Goal: Task Accomplishment & Management: Manage account settings

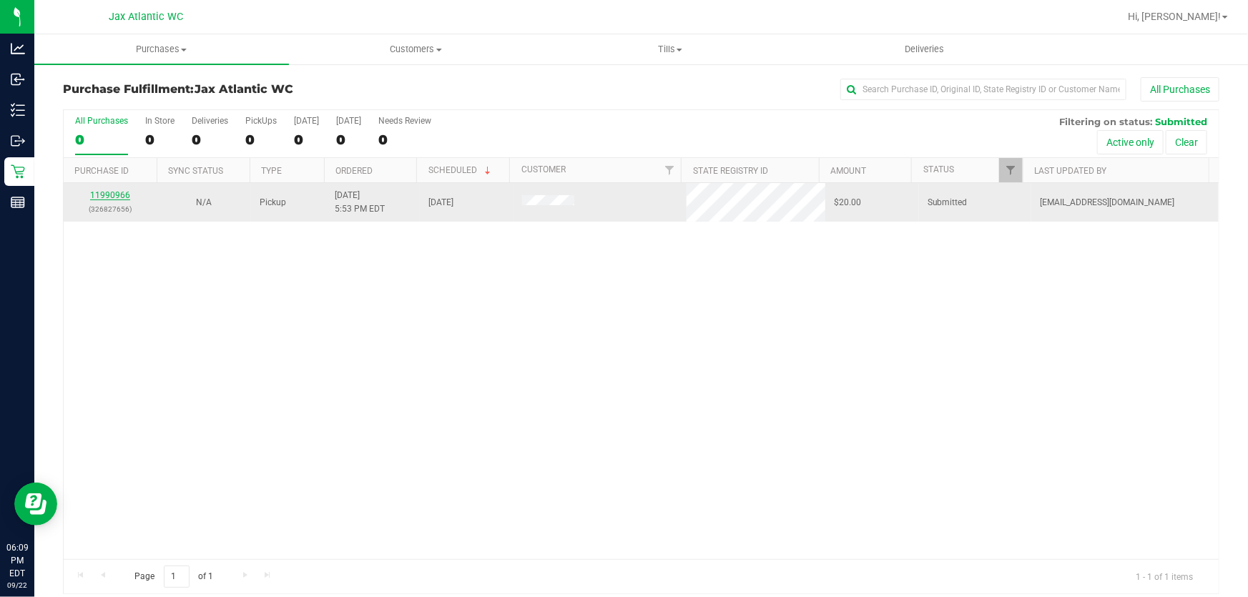
click at [104, 194] on link "11990966" at bounding box center [110, 195] width 40 height 10
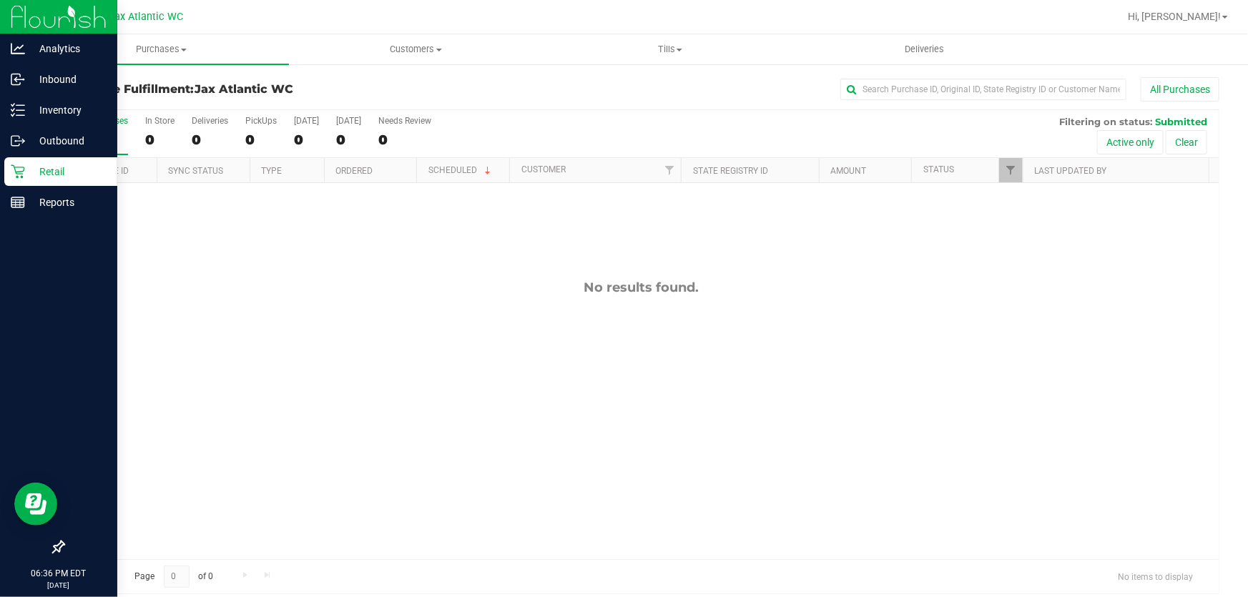
click at [25, 164] on p "Retail" at bounding box center [68, 171] width 86 height 17
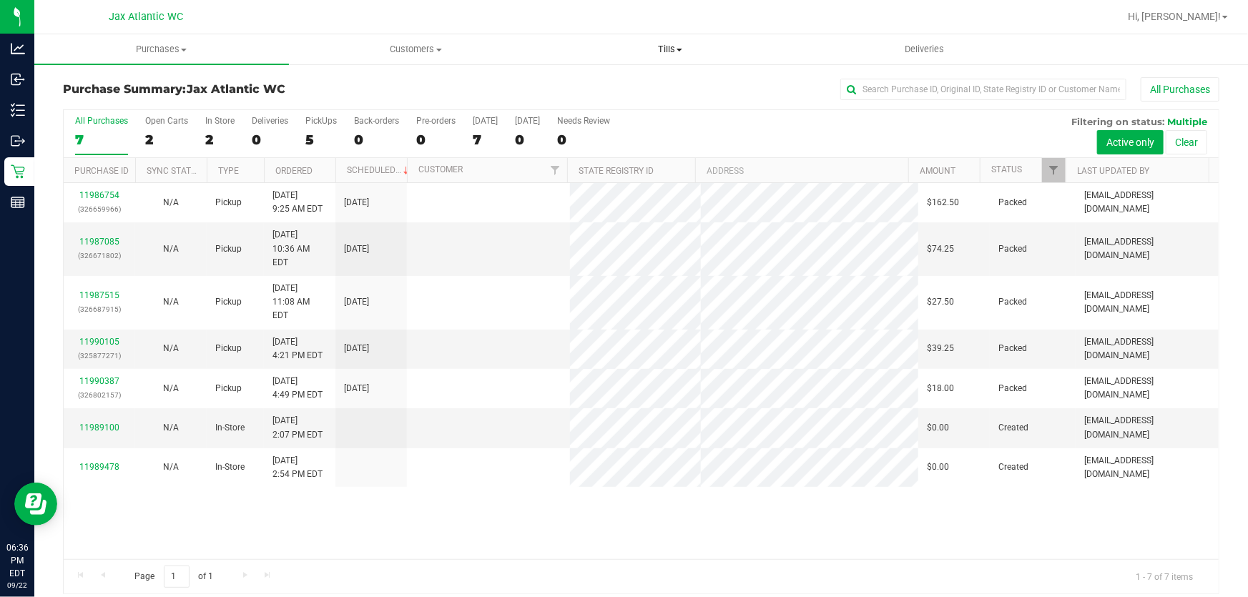
click at [676, 51] on span "Tills" at bounding box center [669, 49] width 253 height 13
click at [603, 88] on span "Manage tills" at bounding box center [591, 86] width 97 height 12
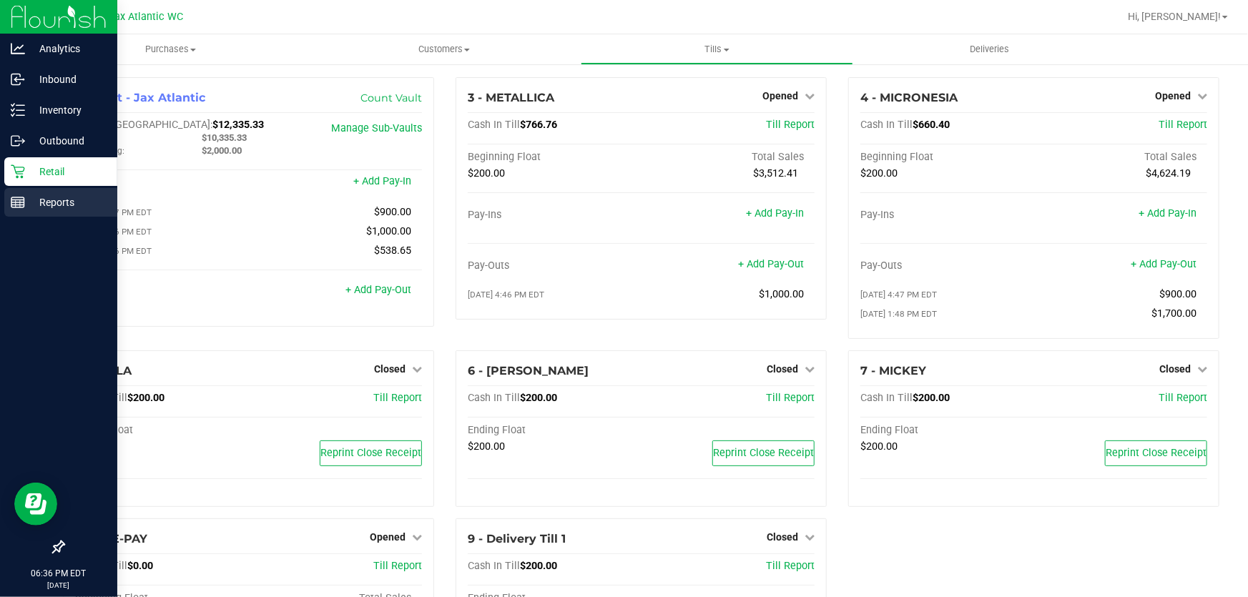
click at [13, 195] on icon at bounding box center [18, 202] width 14 height 14
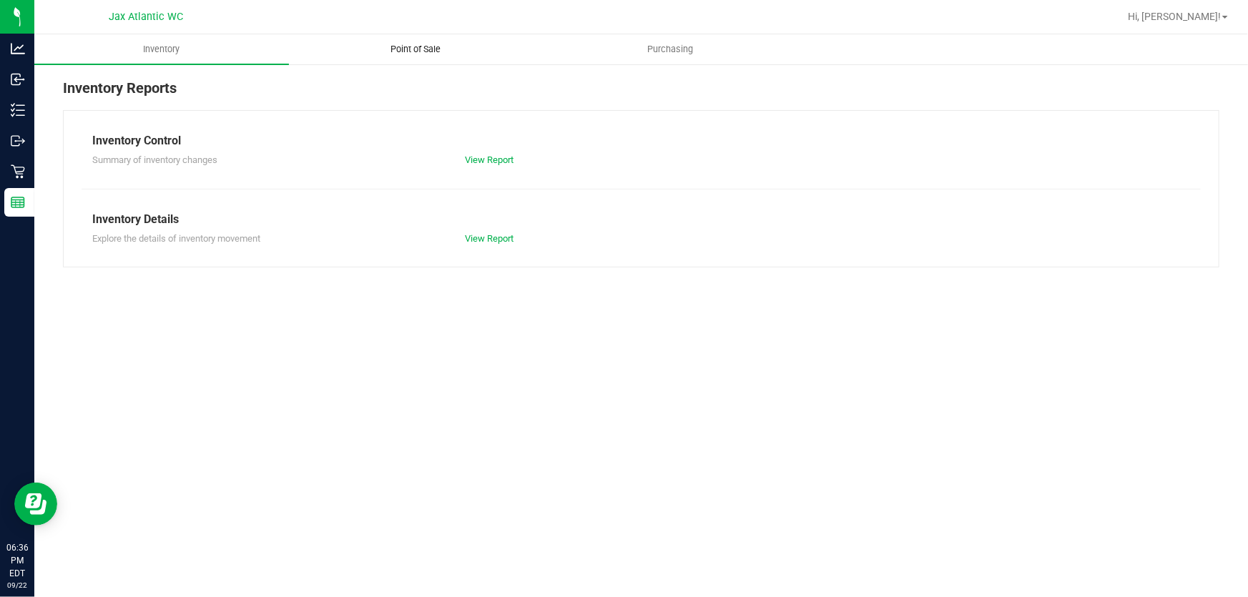
click at [396, 46] on span "Point of Sale" at bounding box center [416, 49] width 89 height 13
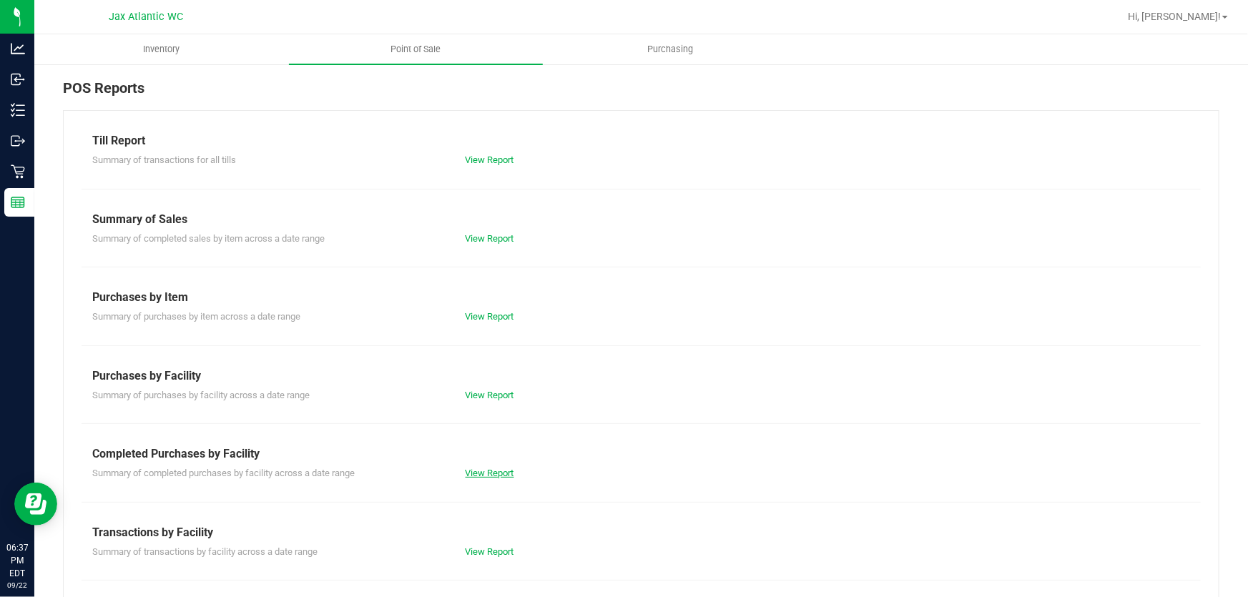
click at [476, 475] on link "View Report" at bounding box center [489, 473] width 49 height 11
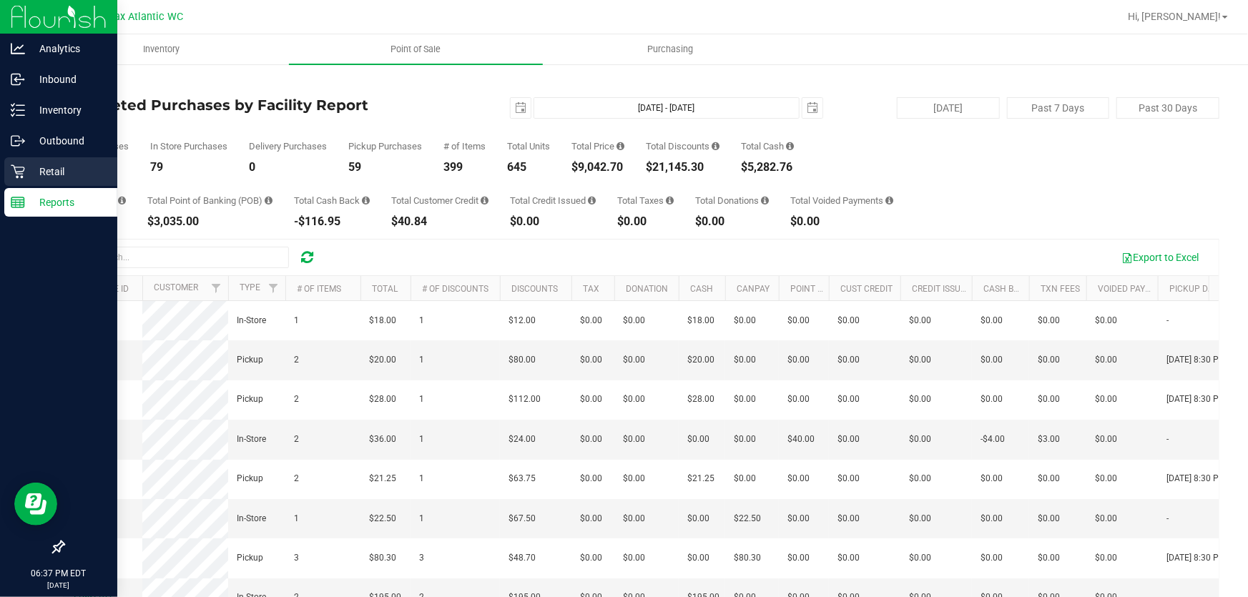
click at [8, 167] on div "Retail" at bounding box center [60, 171] width 113 height 29
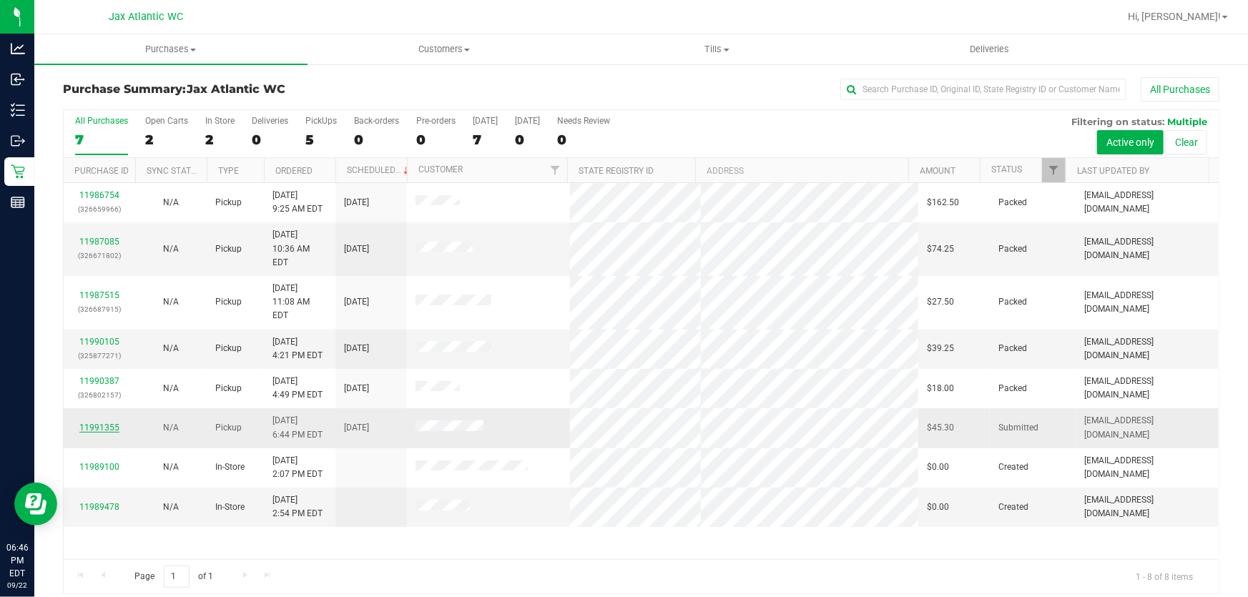
click at [107, 423] on link "11991355" at bounding box center [99, 428] width 40 height 10
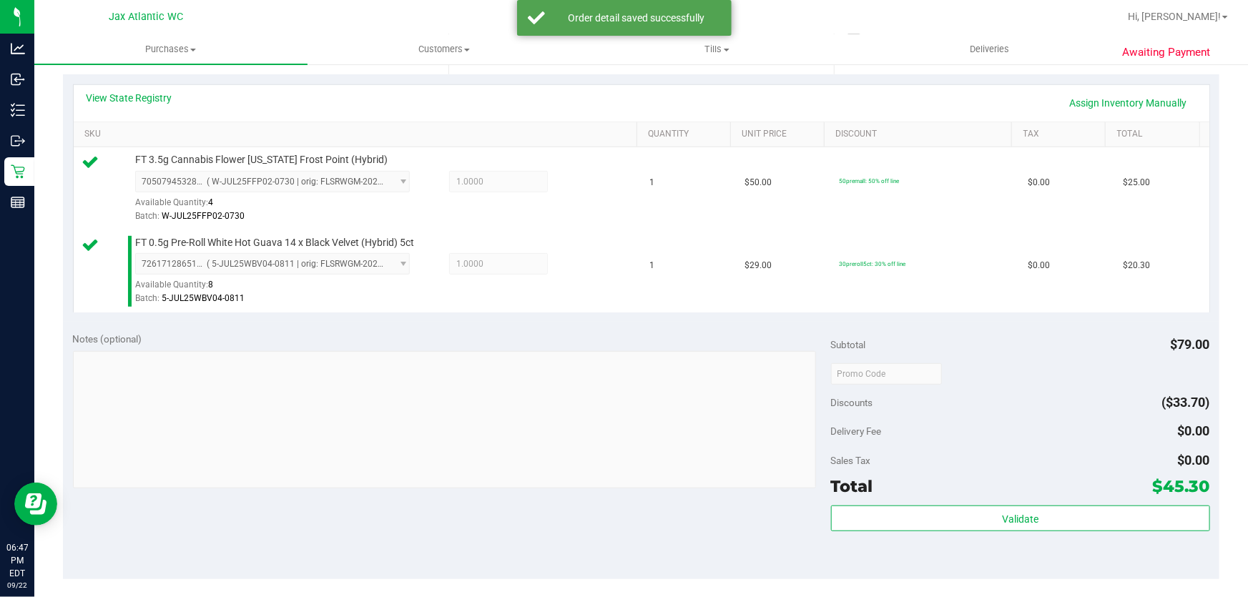
scroll to position [455, 0]
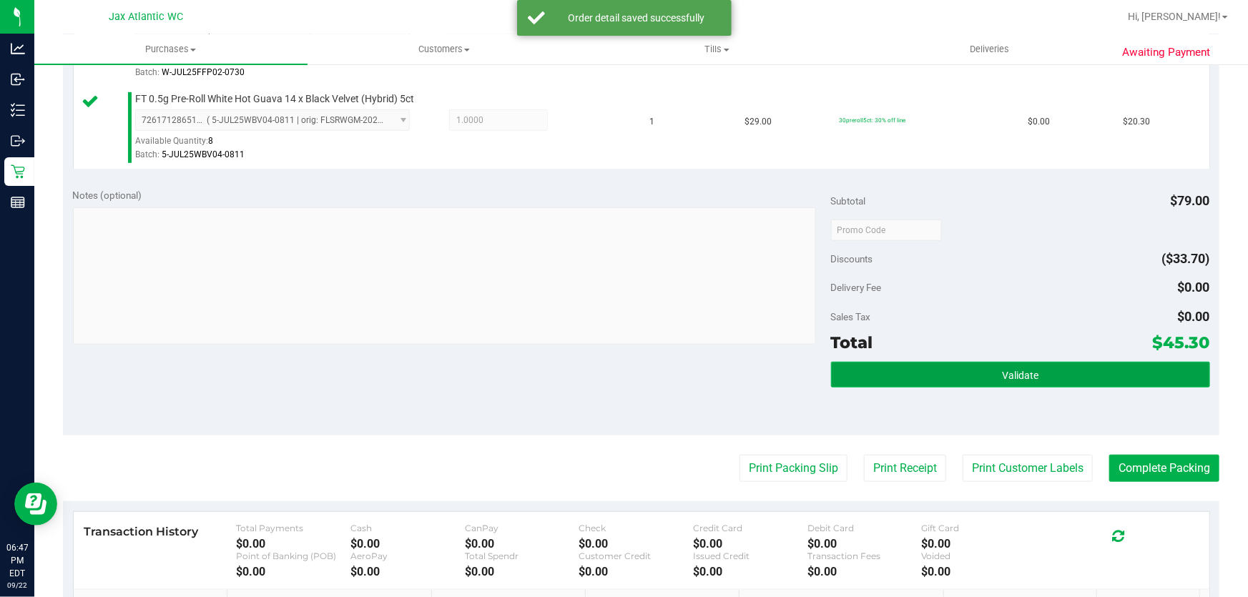
click at [900, 370] on button "Validate" at bounding box center [1020, 375] width 379 height 26
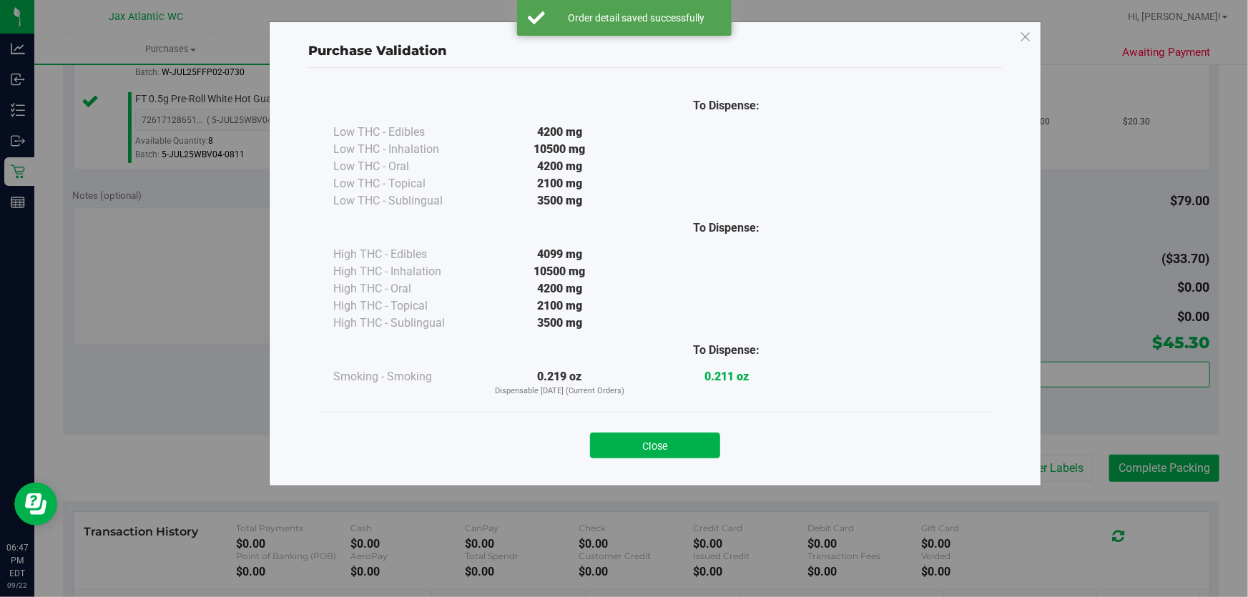
click at [641, 453] on button "Close" at bounding box center [655, 446] width 130 height 26
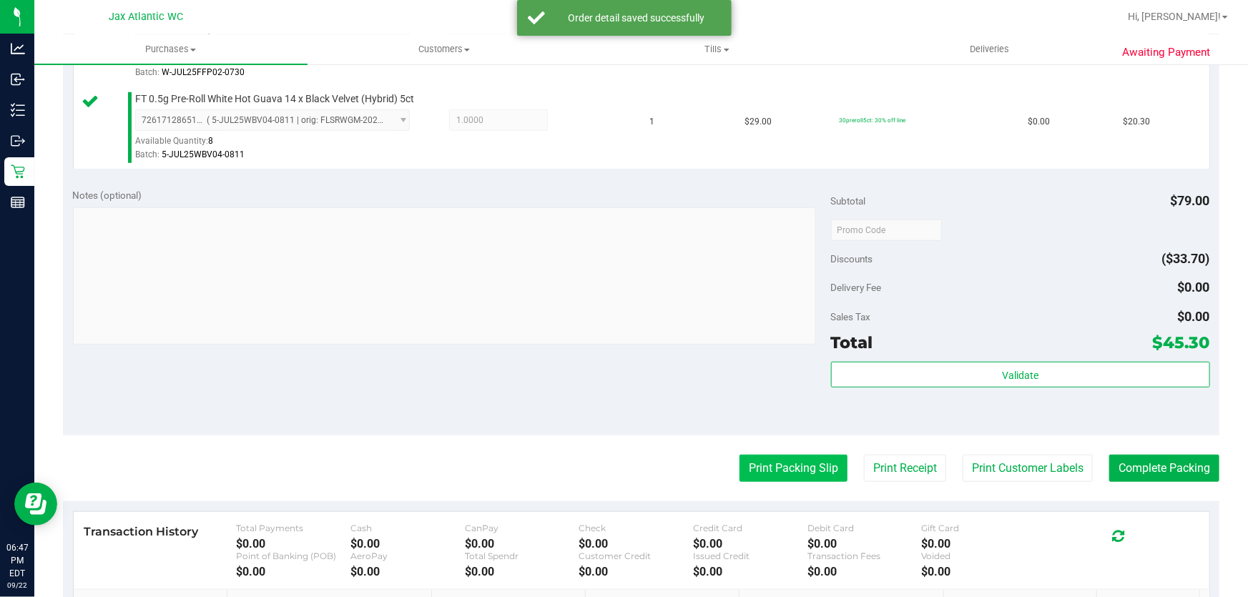
click at [781, 463] on button "Print Packing Slip" at bounding box center [793, 468] width 108 height 27
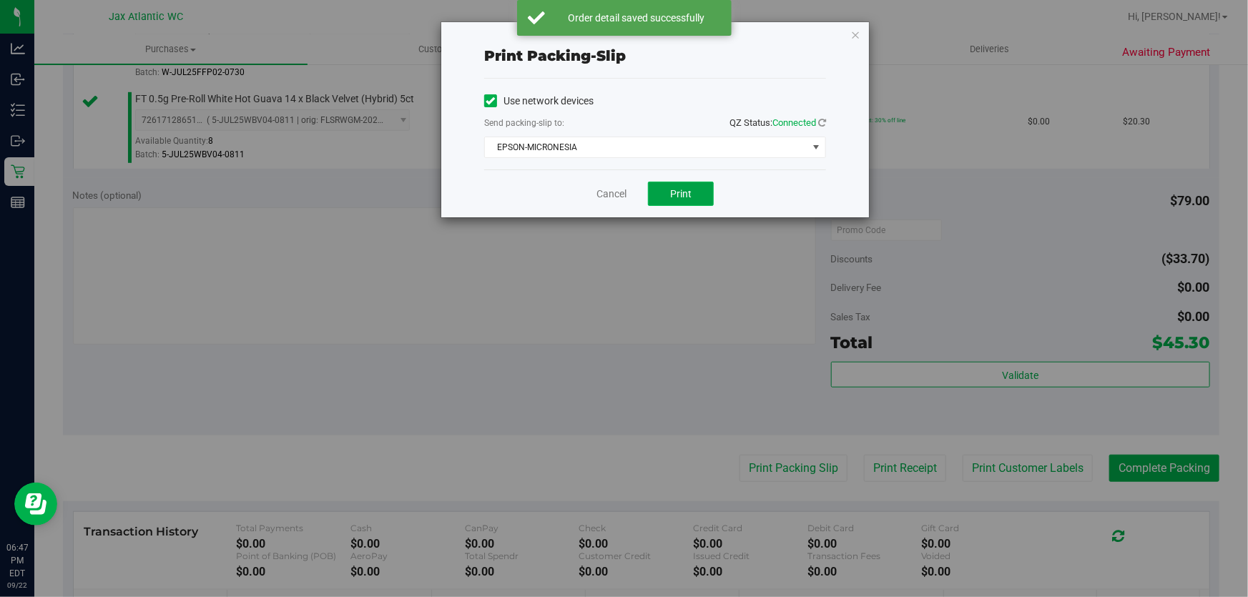
click at [668, 186] on button "Print" at bounding box center [681, 194] width 66 height 24
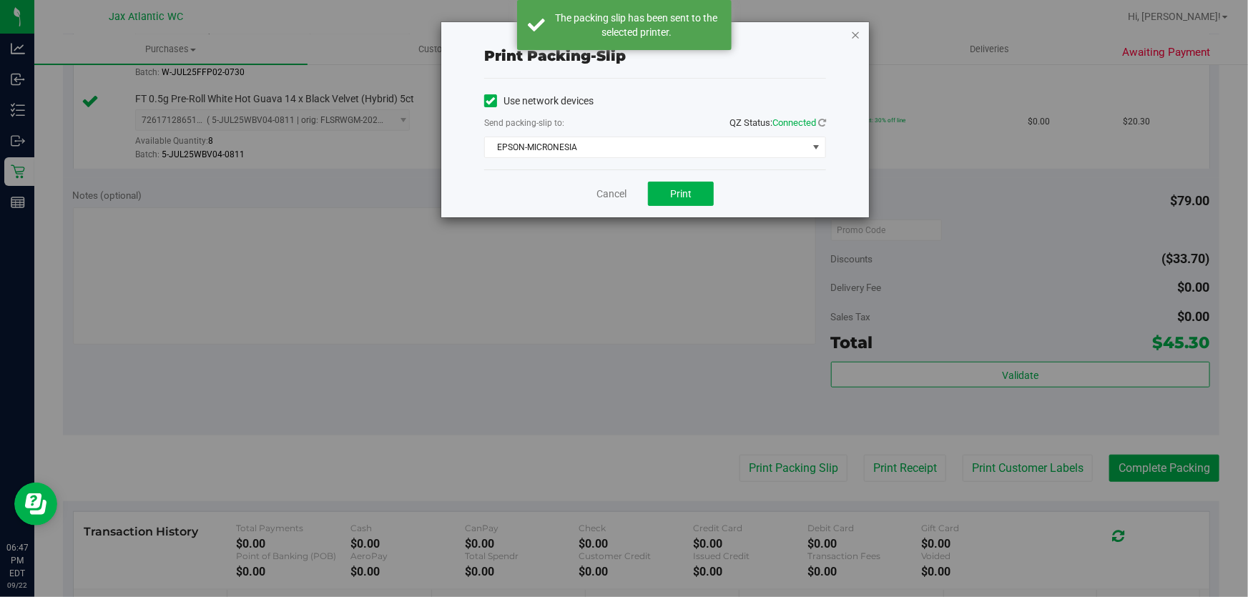
click at [854, 36] on icon "button" at bounding box center [855, 34] width 10 height 17
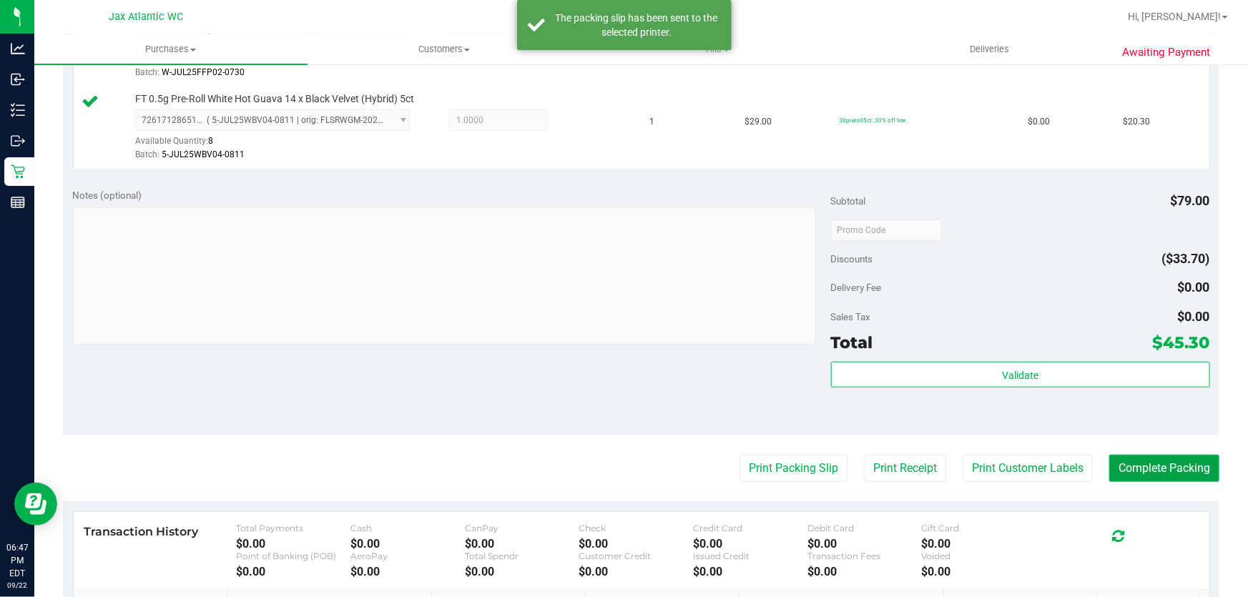
click at [1168, 465] on button "Complete Packing" at bounding box center [1164, 468] width 110 height 27
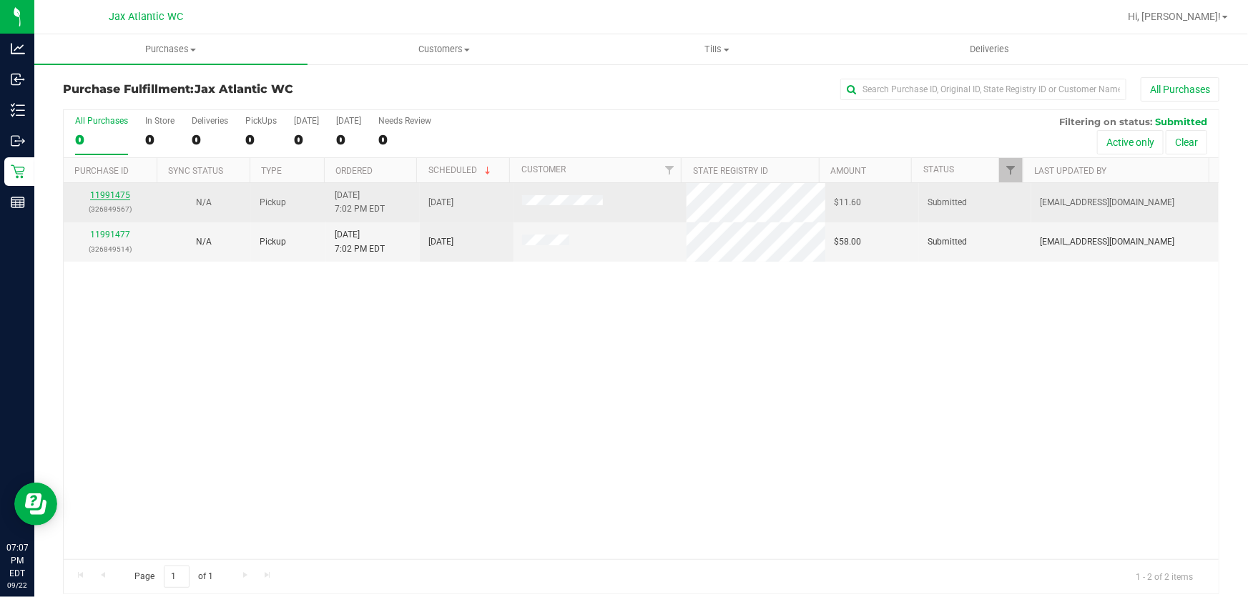
click at [116, 196] on link "11991475" at bounding box center [110, 195] width 40 height 10
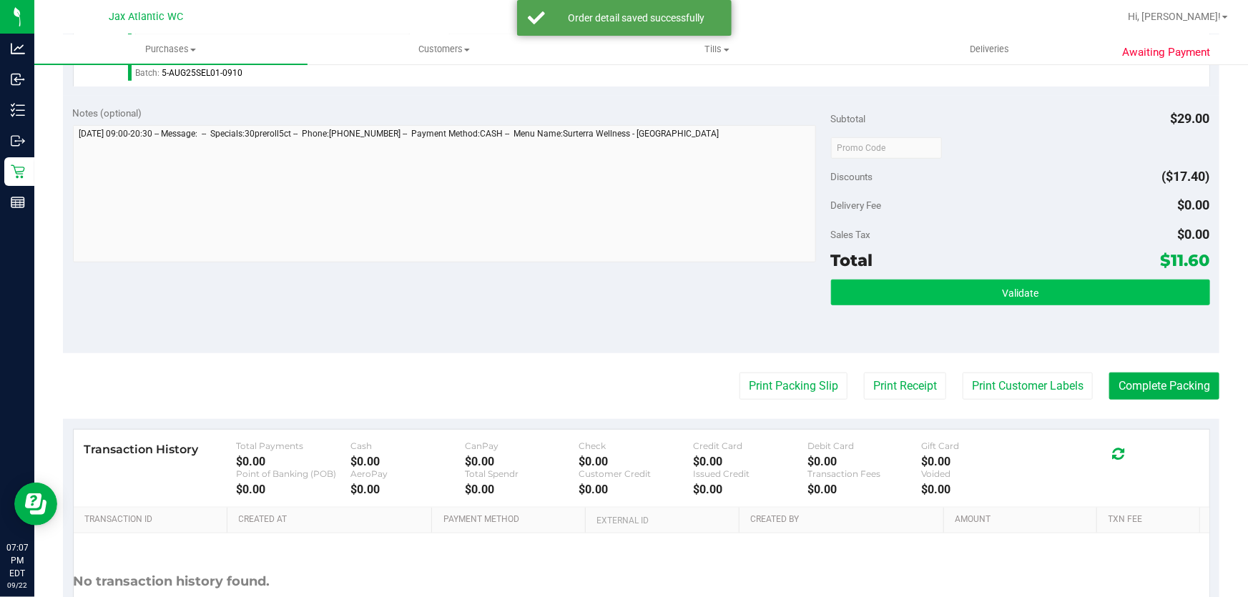
scroll to position [455, 0]
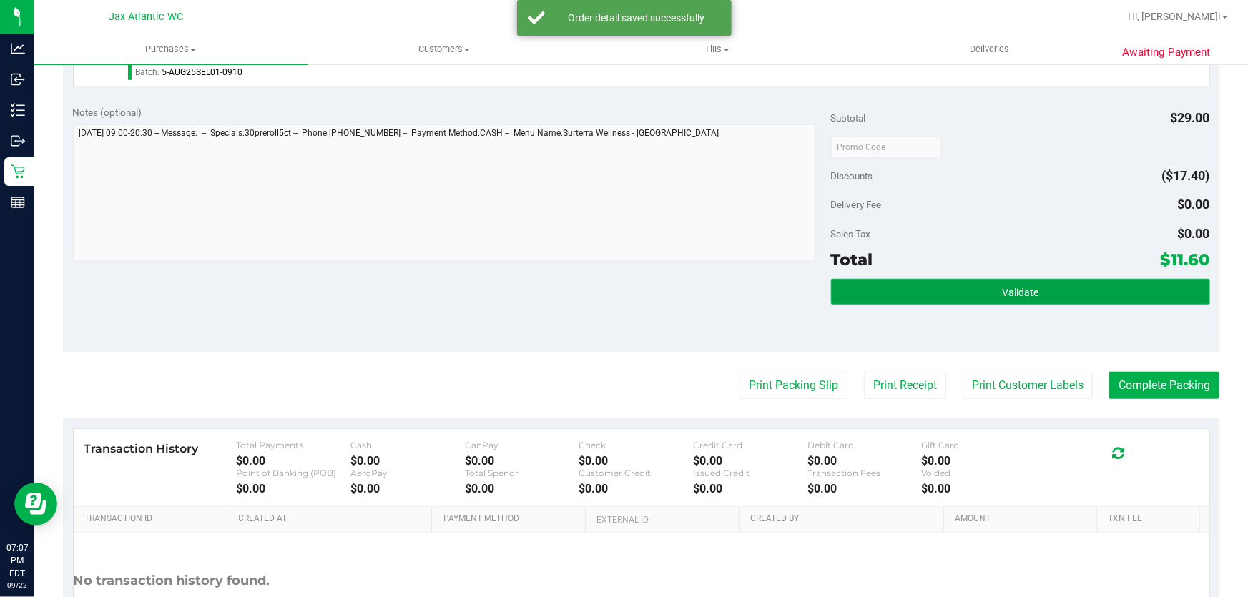
click at [894, 291] on button "Validate" at bounding box center [1020, 292] width 379 height 26
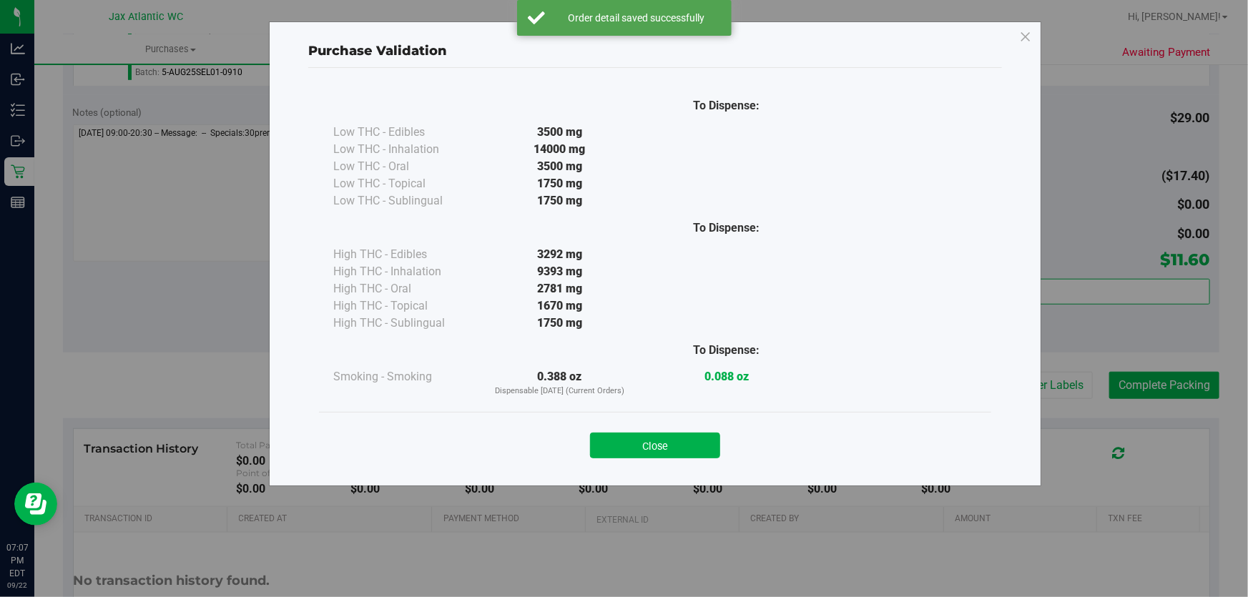
click at [657, 429] on div "Close" at bounding box center [655, 441] width 651 height 36
click at [674, 445] on button "Close" at bounding box center [655, 446] width 130 height 26
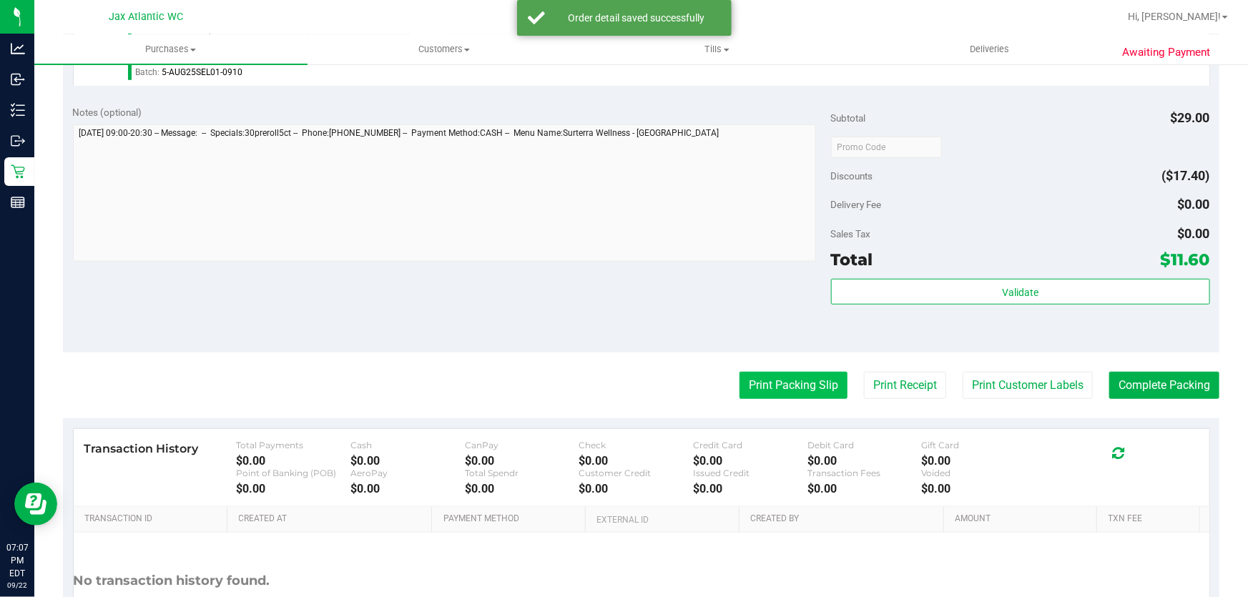
click at [769, 380] on button "Print Packing Slip" at bounding box center [793, 385] width 108 height 27
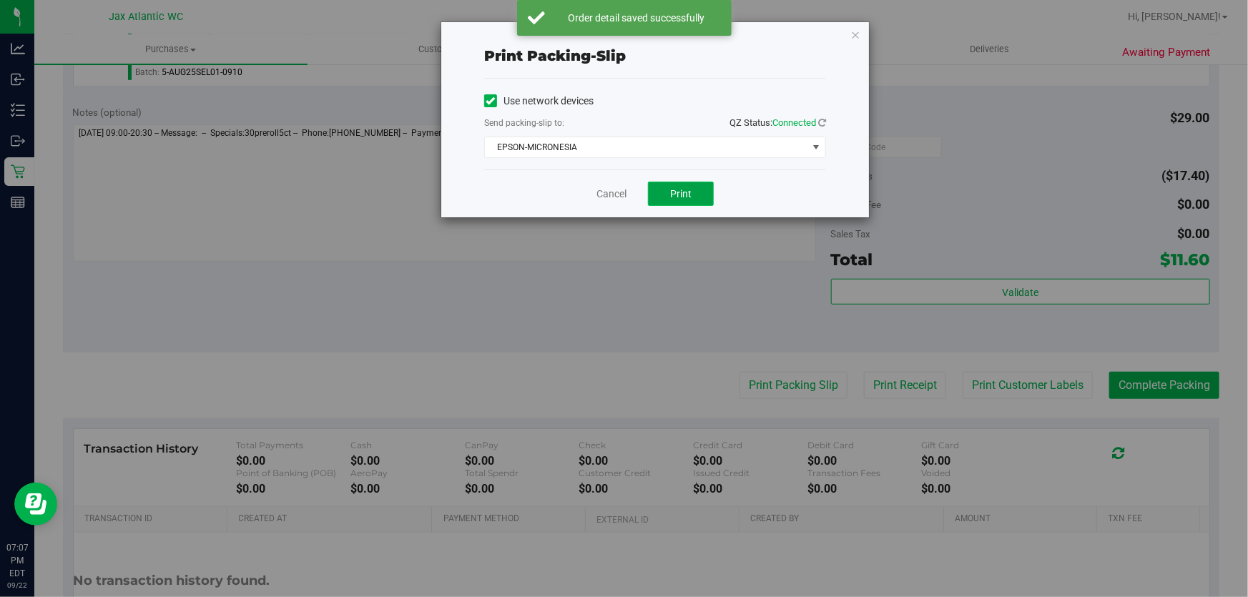
click at [689, 201] on button "Print" at bounding box center [681, 194] width 66 height 24
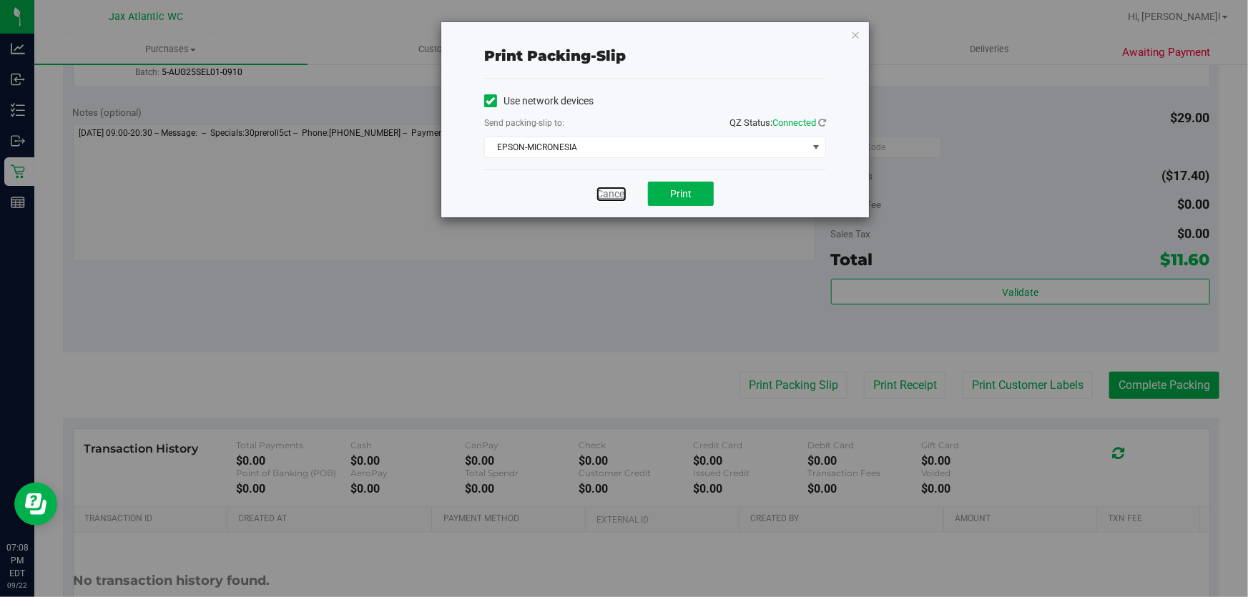
click at [606, 194] on link "Cancel" at bounding box center [611, 194] width 30 height 15
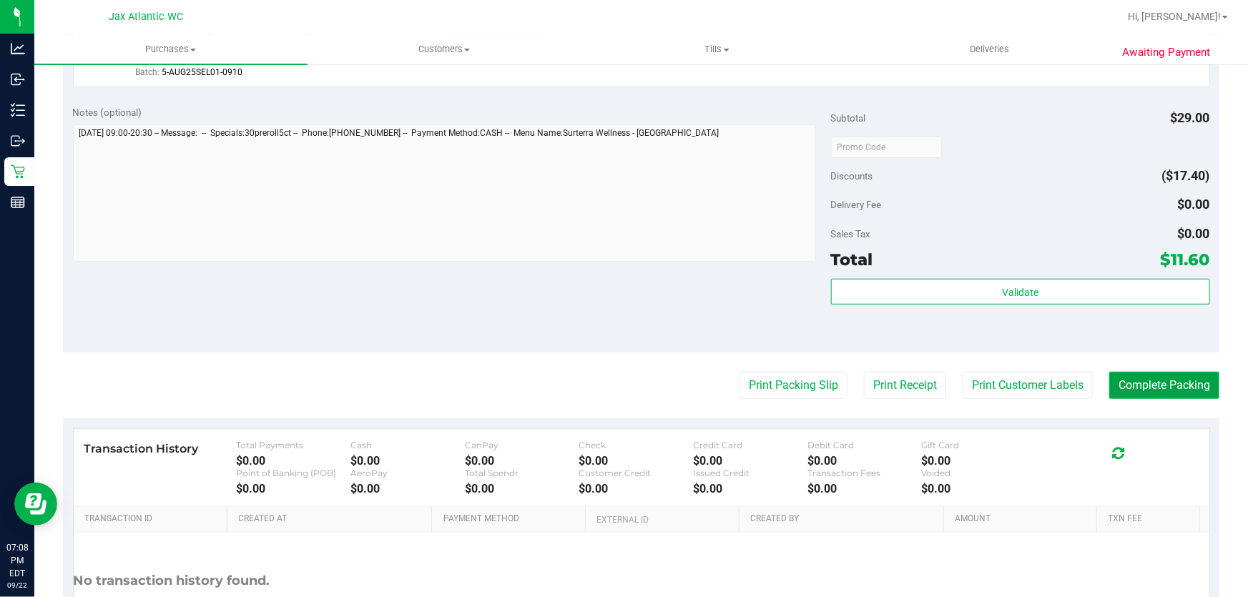
click at [1121, 383] on button "Complete Packing" at bounding box center [1164, 385] width 110 height 27
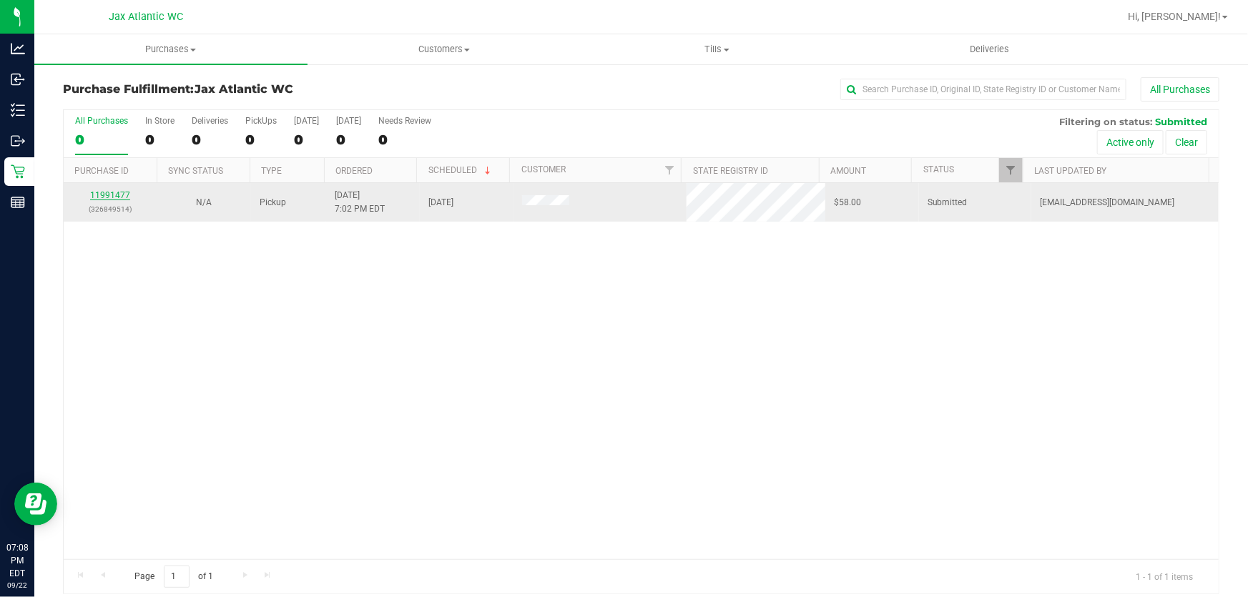
click at [109, 192] on link "11991477" at bounding box center [110, 195] width 40 height 10
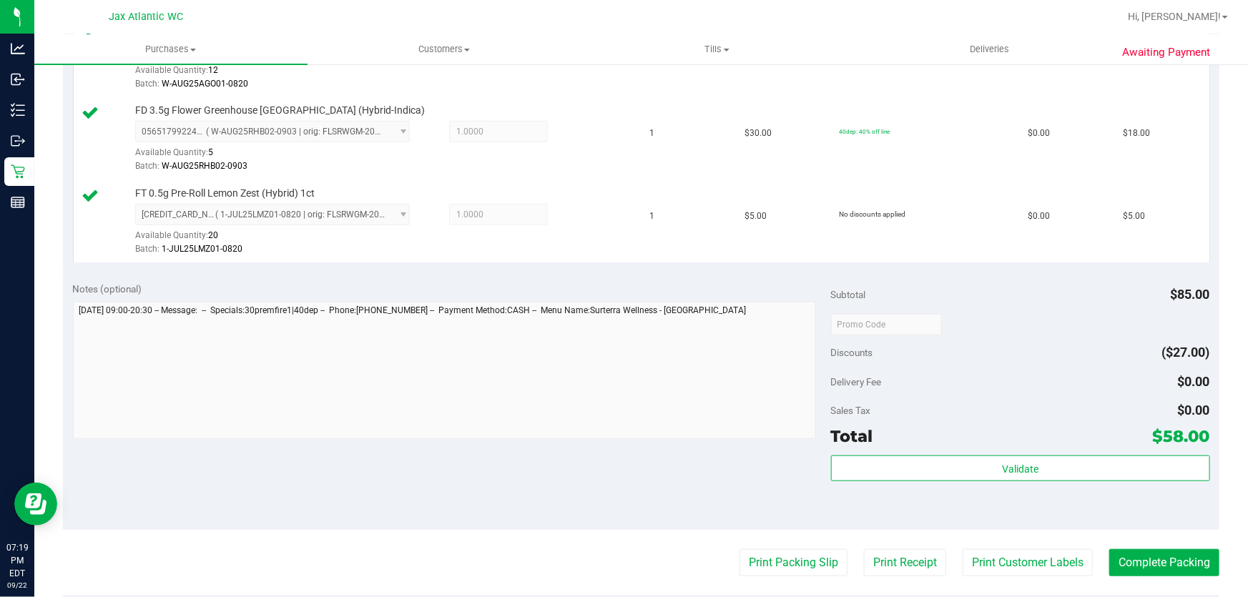
scroll to position [650, 0]
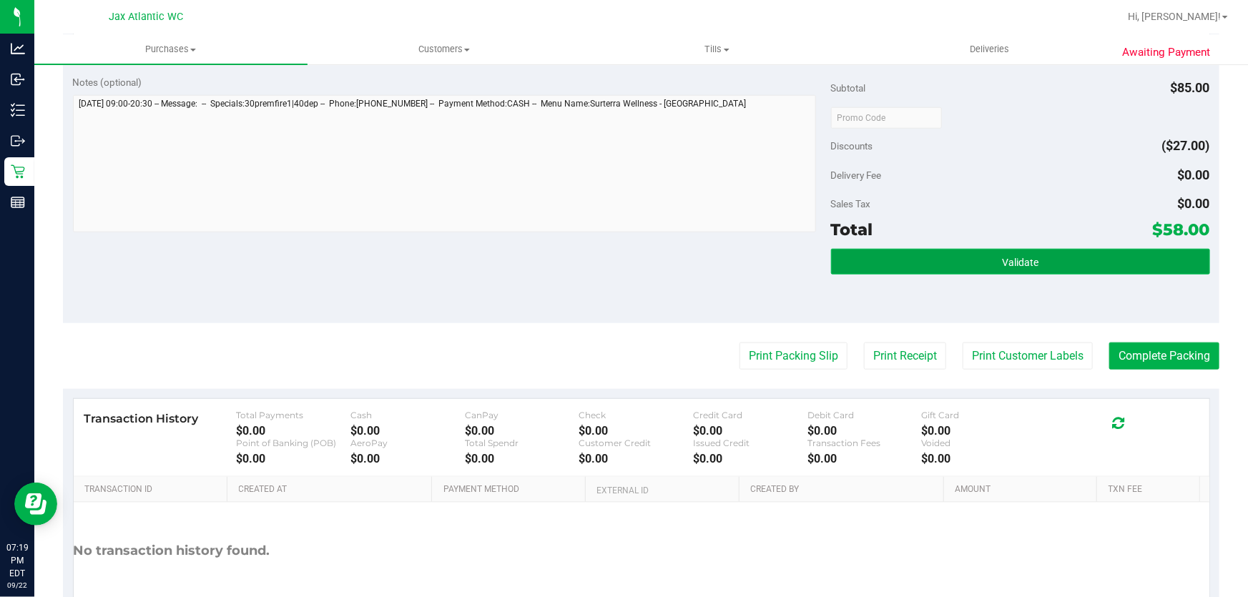
click at [953, 260] on button "Validate" at bounding box center [1020, 262] width 379 height 26
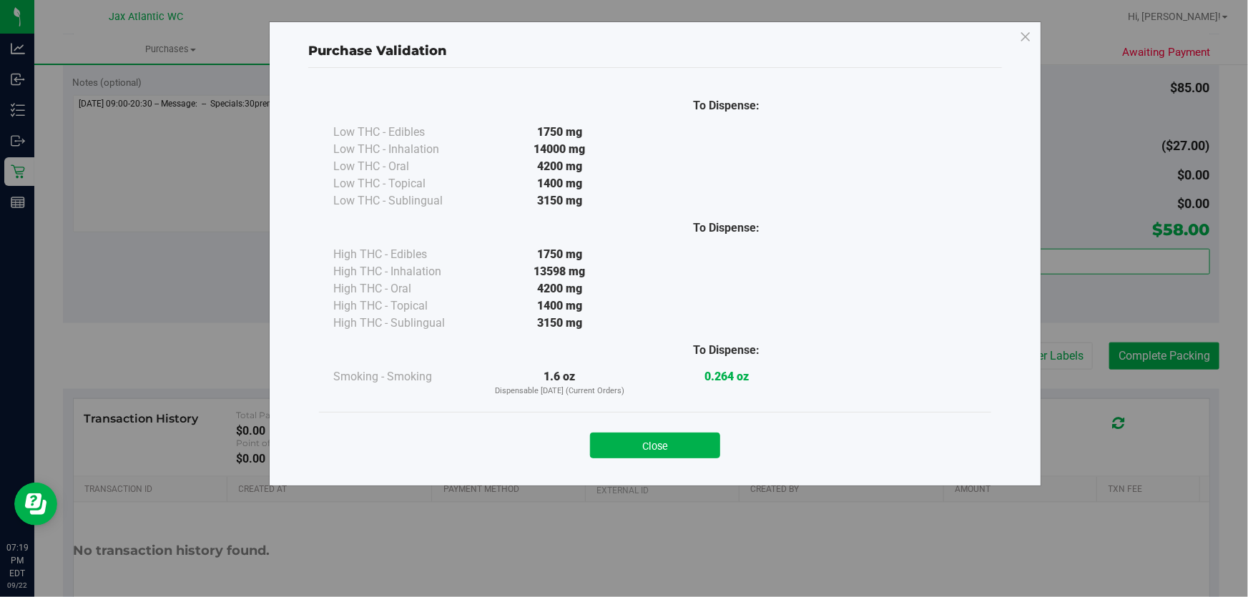
drag, startPoint x: 685, startPoint y: 445, endPoint x: 693, endPoint y: 441, distance: 9.0
click at [685, 446] on button "Close" at bounding box center [655, 446] width 130 height 26
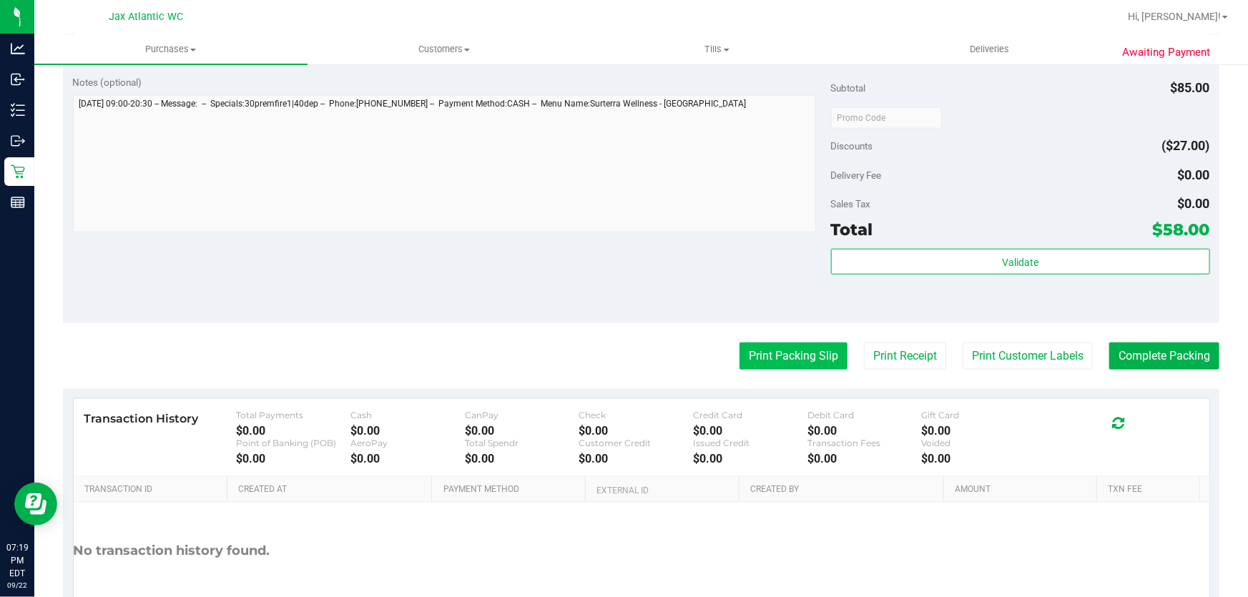
click at [764, 357] on button "Print Packing Slip" at bounding box center [793, 355] width 108 height 27
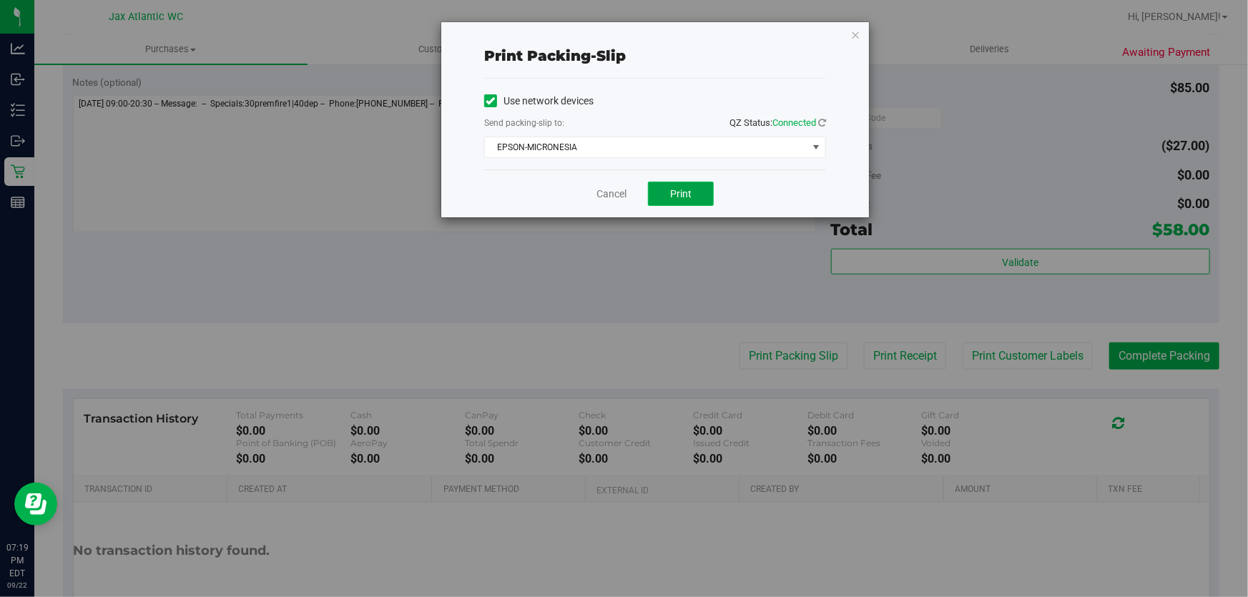
click at [679, 188] on span "Print" at bounding box center [680, 193] width 21 height 11
click at [621, 194] on link "Cancel" at bounding box center [611, 194] width 30 height 15
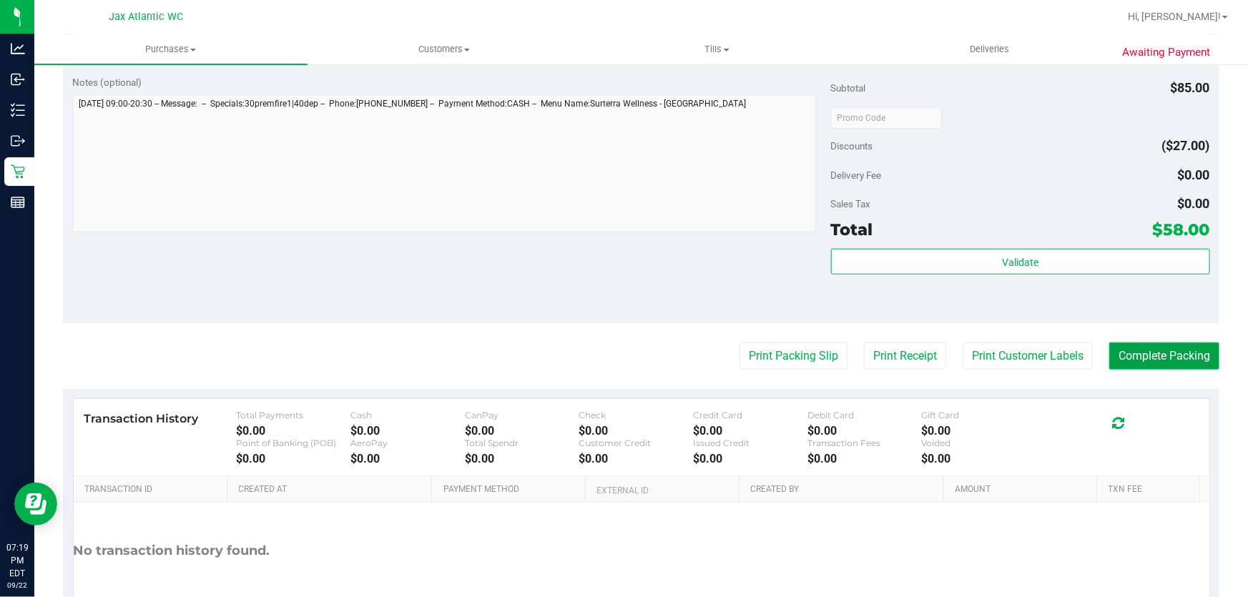
click at [1187, 365] on button "Complete Packing" at bounding box center [1164, 355] width 110 height 27
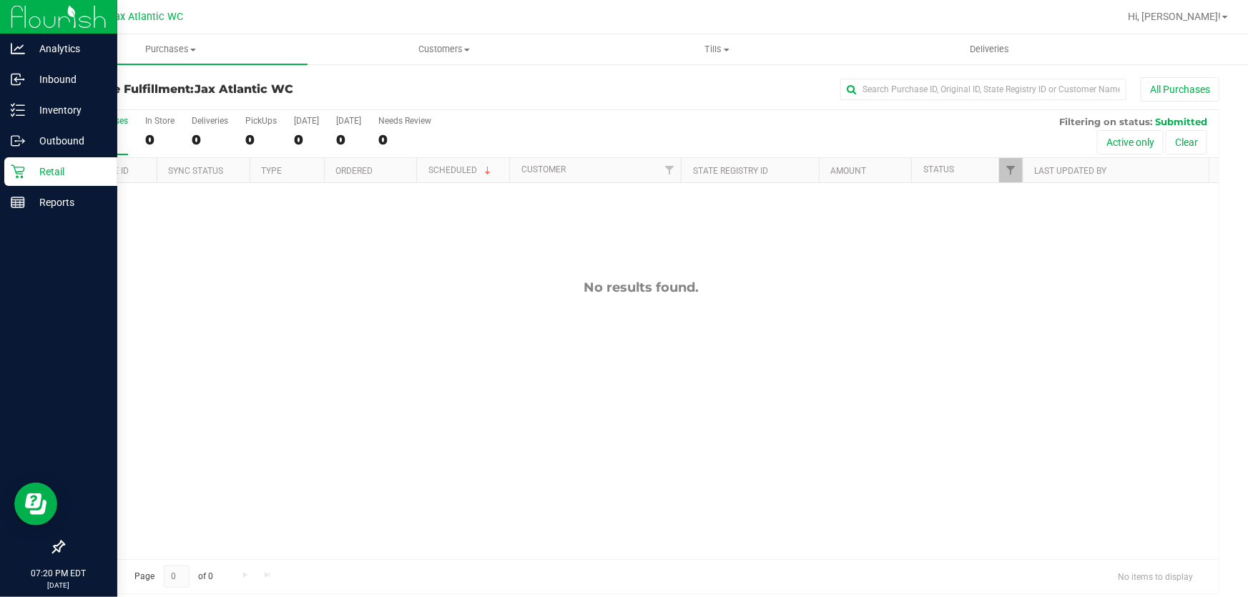
click at [44, 167] on p "Retail" at bounding box center [68, 171] width 86 height 17
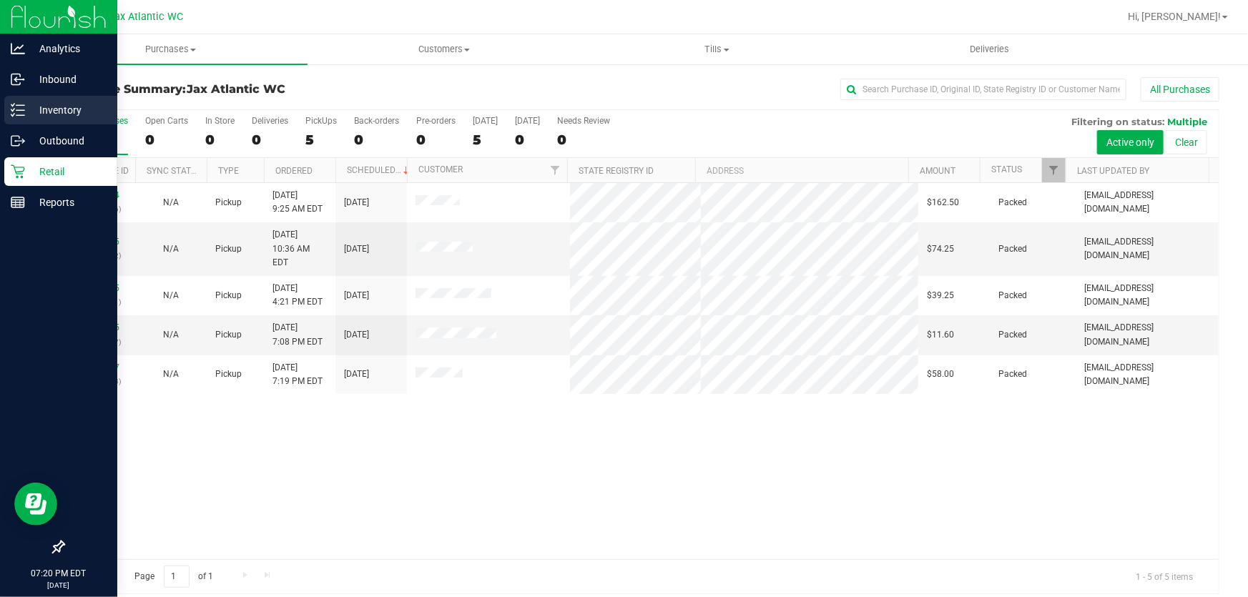
click at [19, 104] on icon at bounding box center [18, 110] width 14 height 14
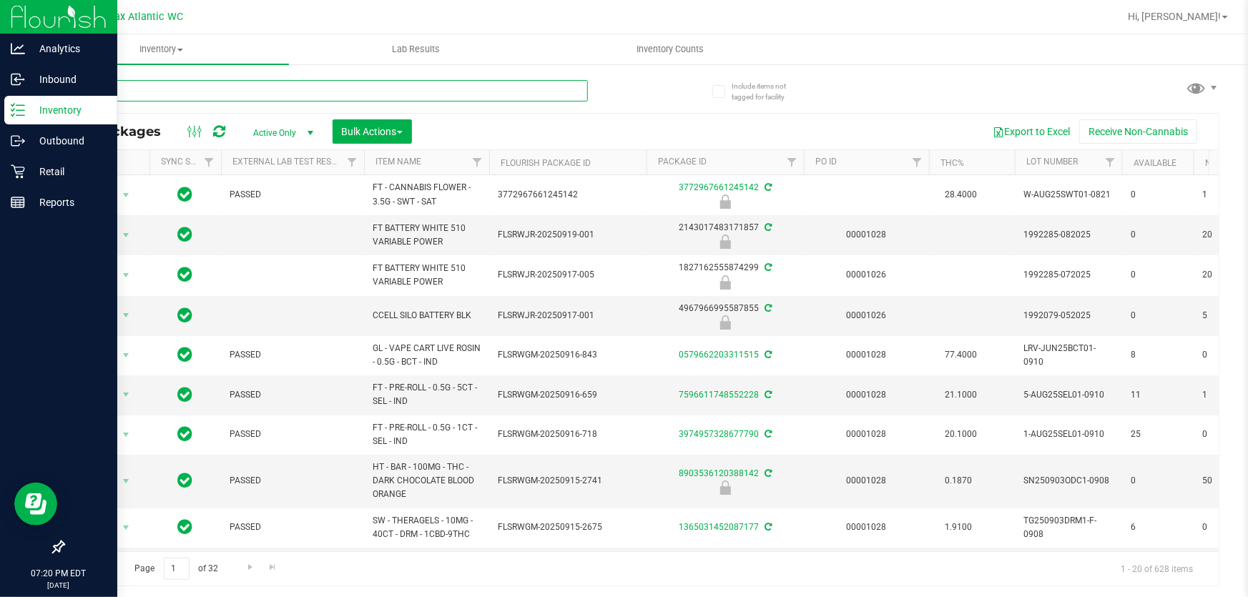
click at [253, 89] on input "text" at bounding box center [325, 90] width 525 height 21
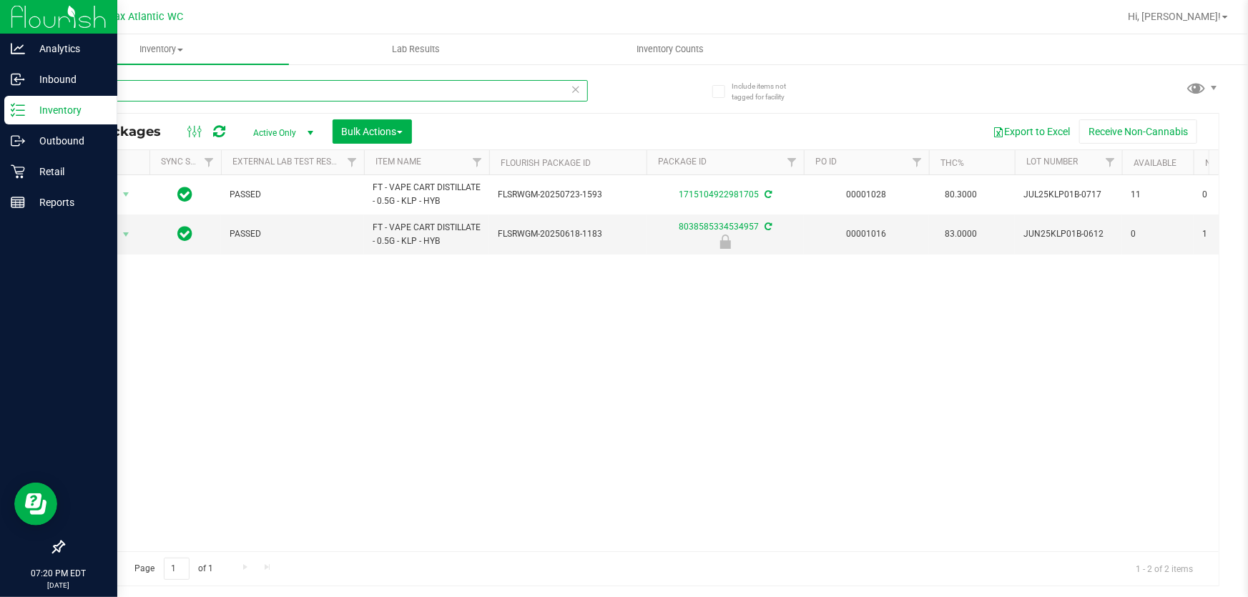
drag, startPoint x: 213, startPoint y: 96, endPoint x: 92, endPoint y: 95, distance: 121.5
click at [88, 102] on div "klp" at bounding box center [325, 96] width 525 height 33
type input "k"
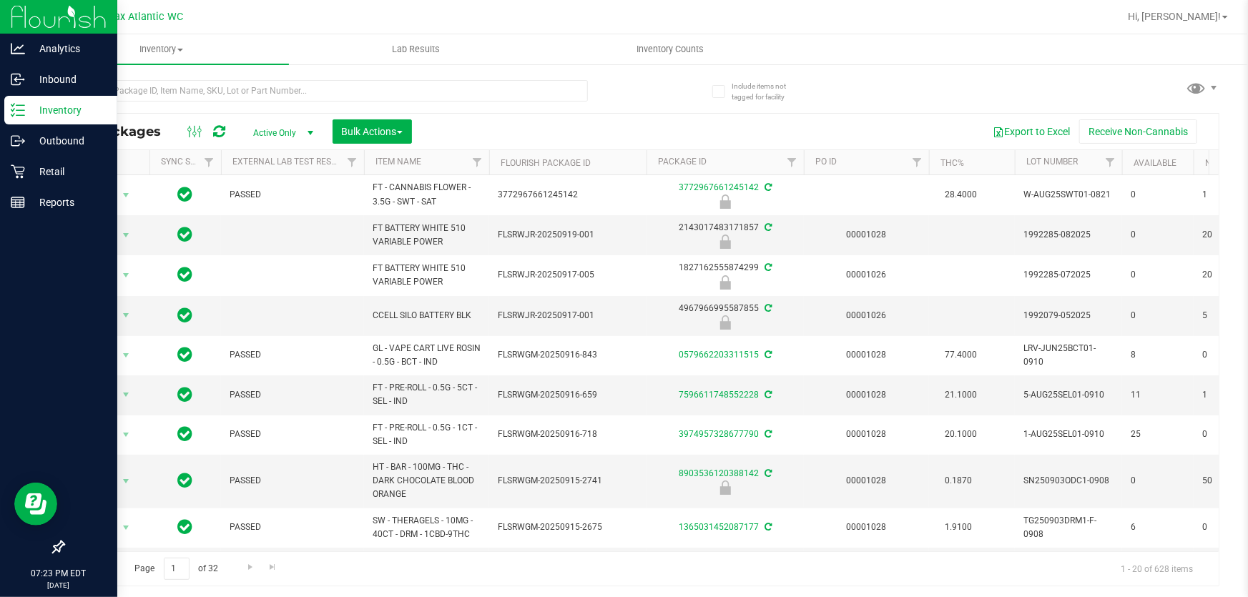
click at [36, 114] on p "Inventory" at bounding box center [68, 110] width 86 height 17
click at [44, 172] on p "Retail" at bounding box center [68, 171] width 86 height 17
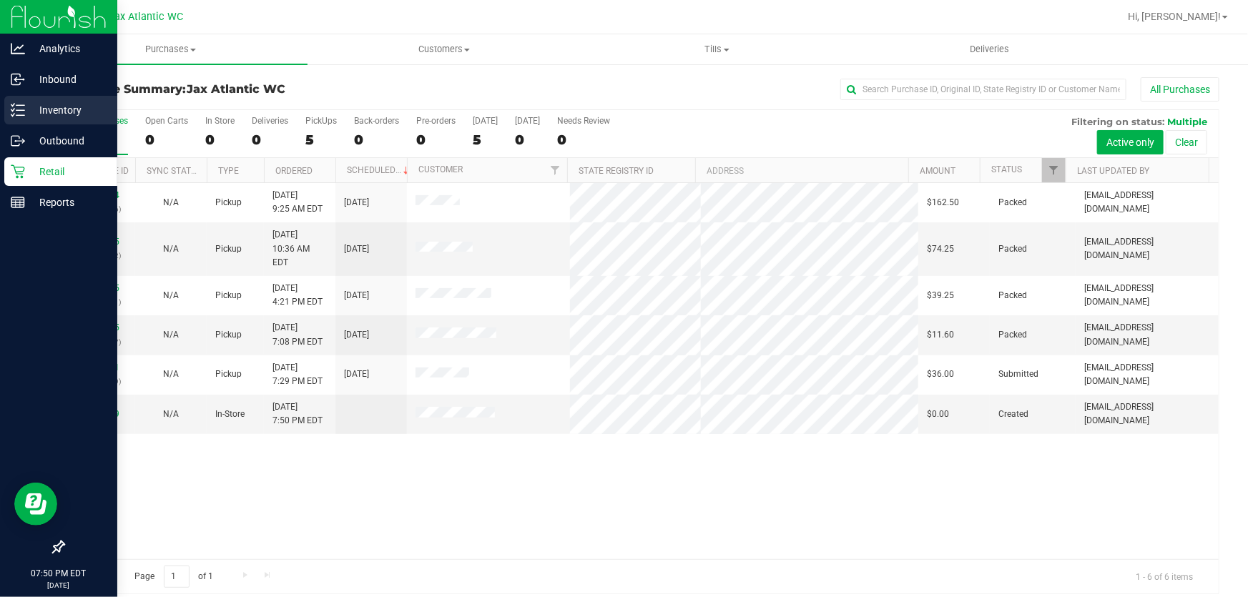
click at [67, 105] on p "Inventory" at bounding box center [68, 110] width 86 height 17
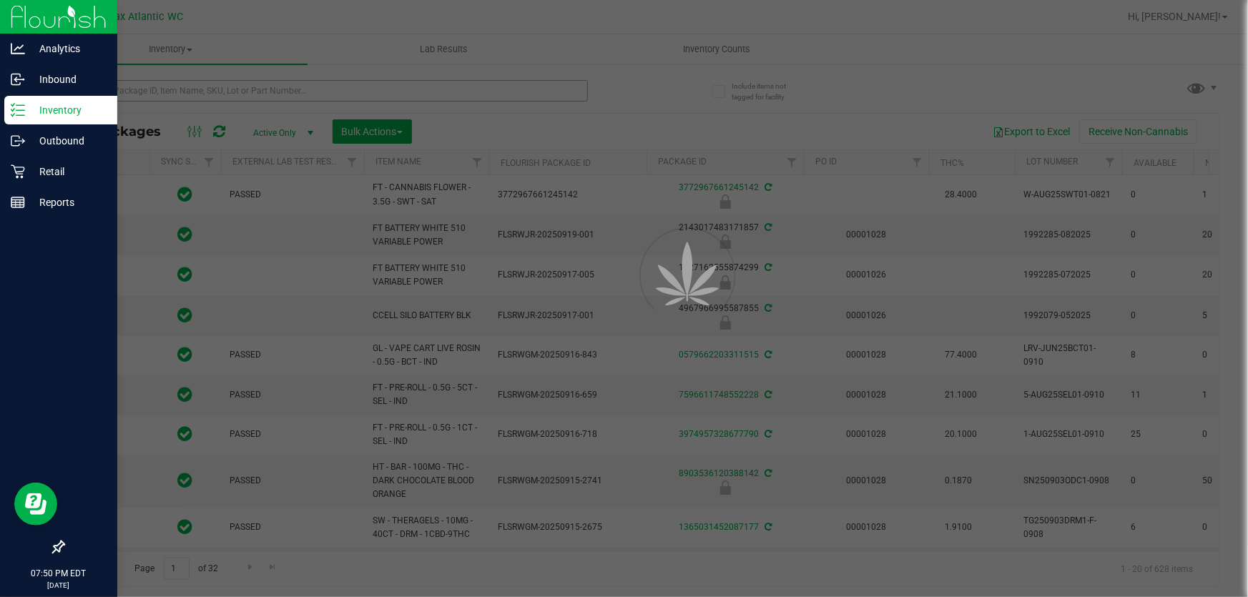
click at [169, 92] on div at bounding box center [624, 298] width 1248 height 597
click at [134, 97] on input "text" at bounding box center [325, 90] width 525 height 21
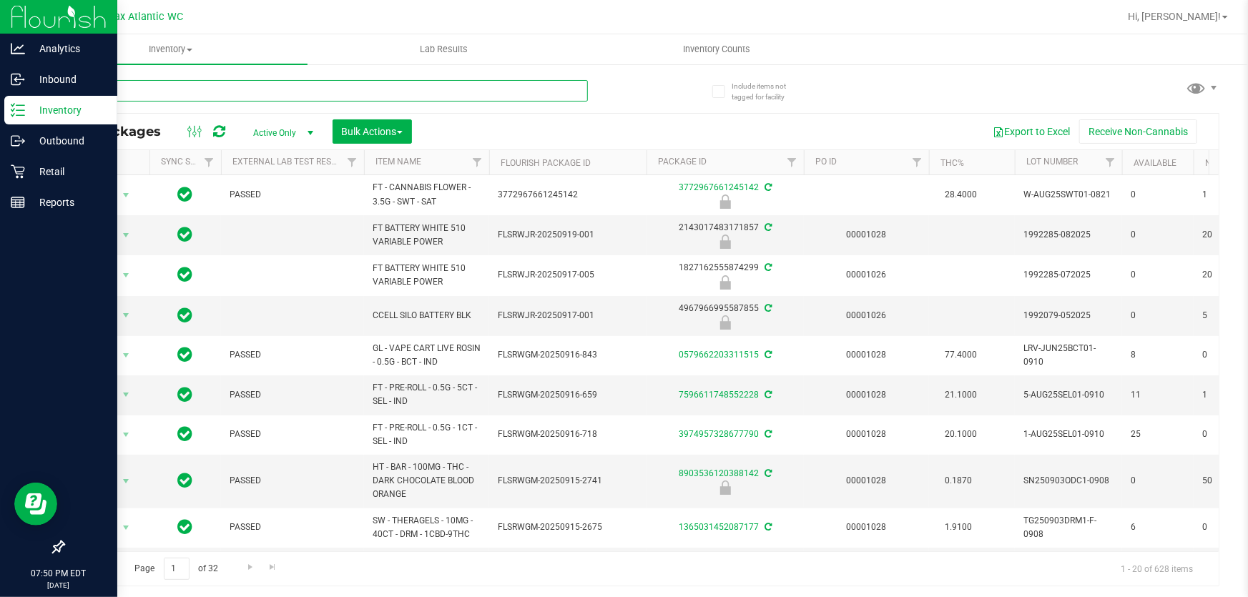
type input "jgn"
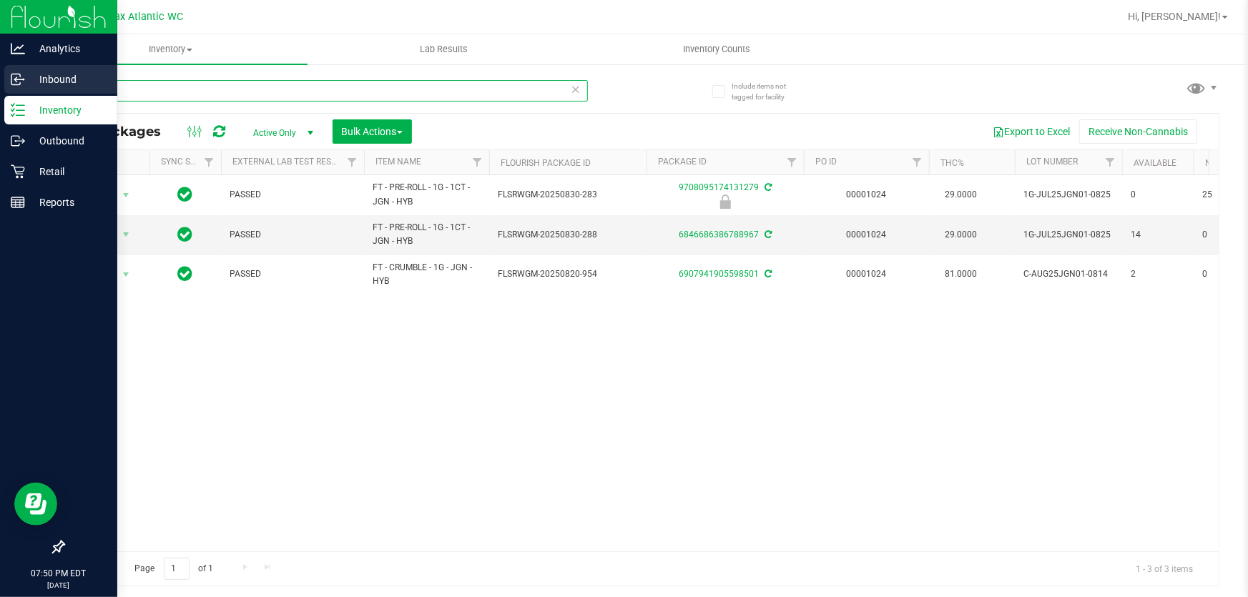
drag, startPoint x: 123, startPoint y: 91, endPoint x: 0, endPoint y: 89, distance: 123.0
click at [0, 89] on div "Analytics Inbound Inventory Outbound Retail Reports 07:50 PM EDT [DATE] 09/22 J…" at bounding box center [624, 298] width 1248 height 597
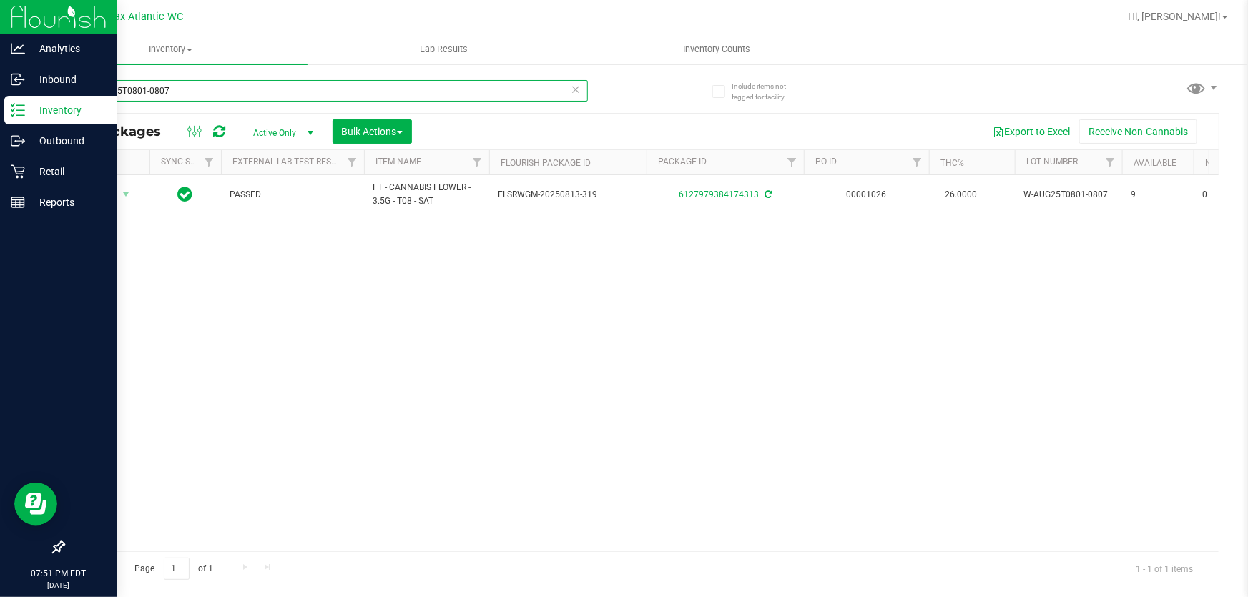
type input "W-AUG25T0801-0807"
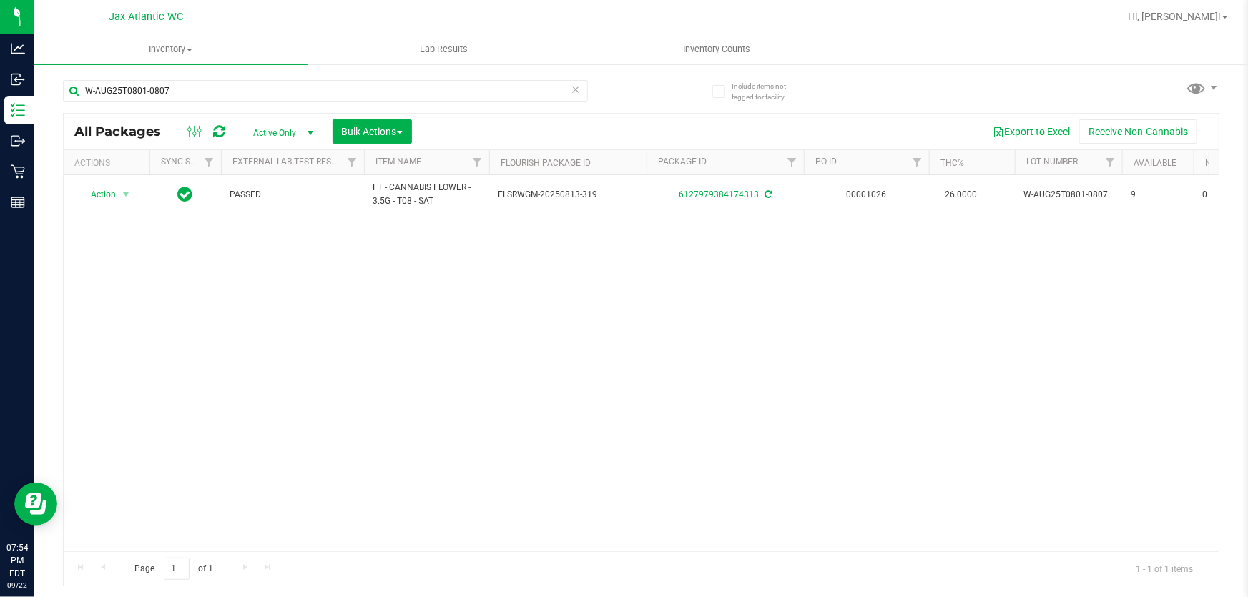
click at [572, 91] on icon at bounding box center [576, 88] width 10 height 17
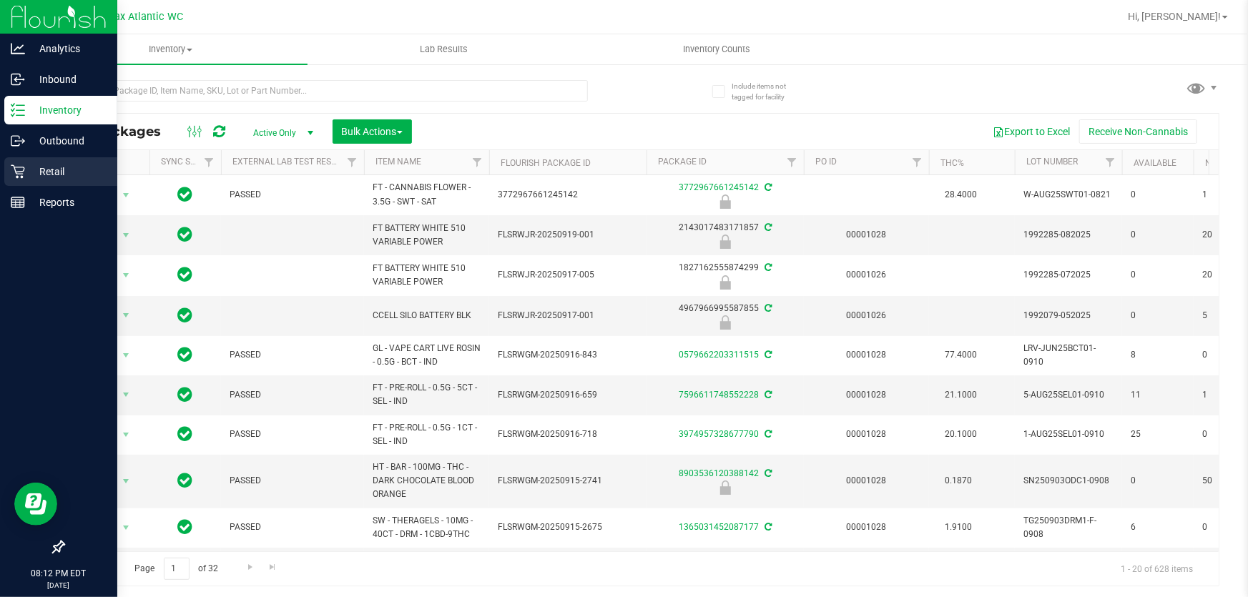
click at [66, 168] on p "Retail" at bounding box center [68, 171] width 86 height 17
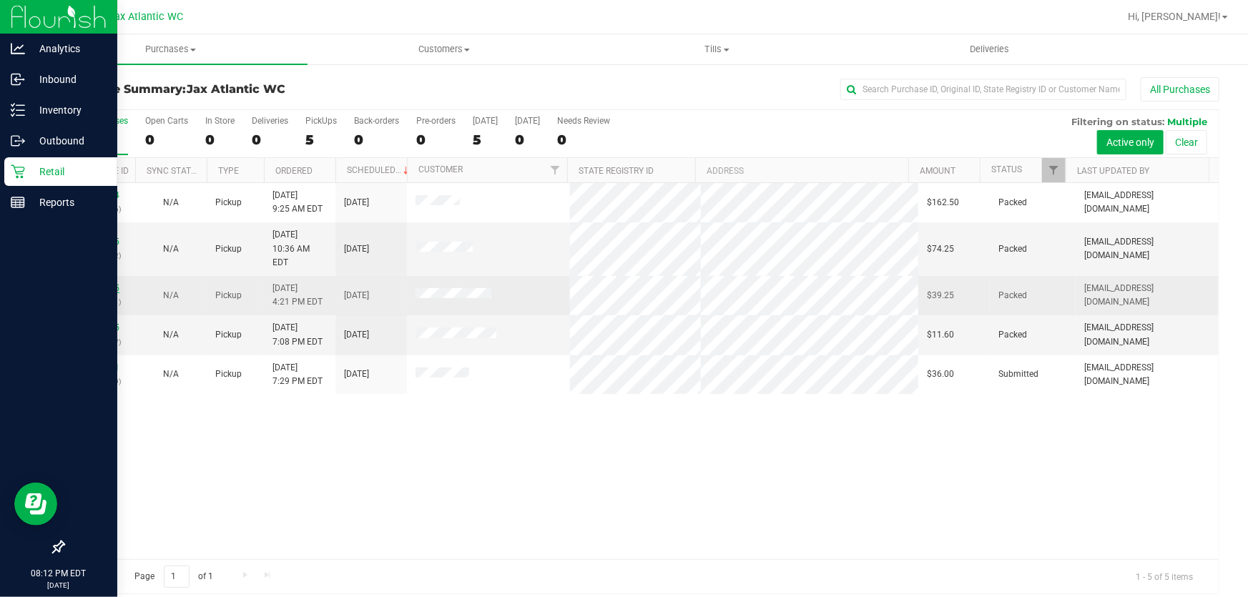
click at [107, 283] on link "11990105" at bounding box center [99, 288] width 40 height 10
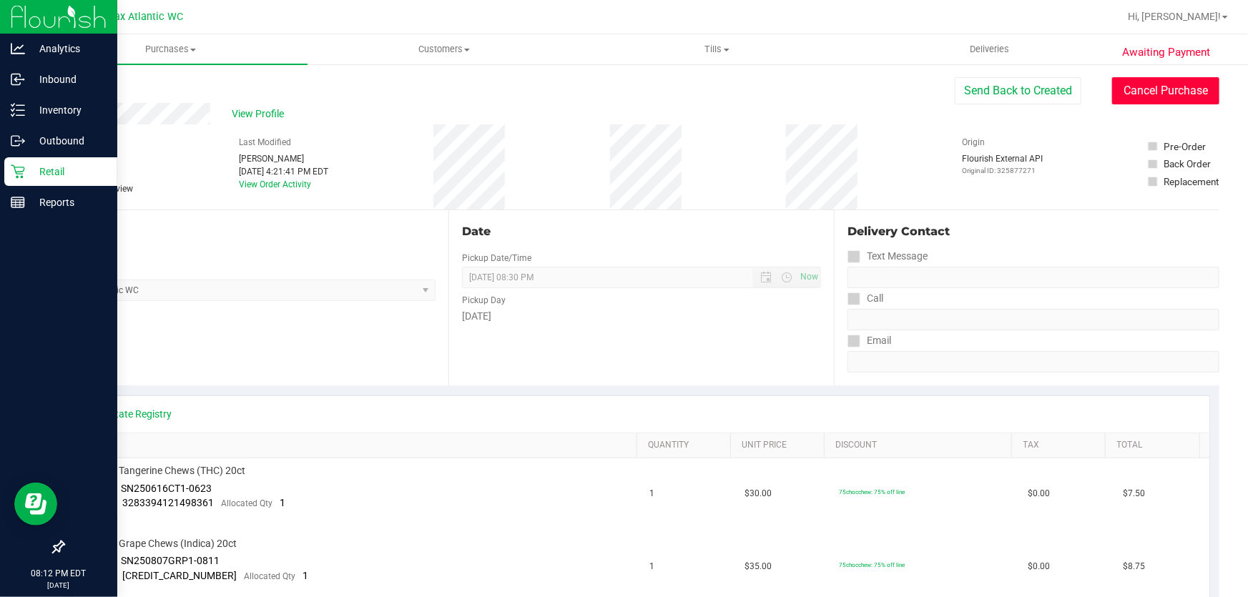
click at [1160, 87] on button "Cancel Purchase" at bounding box center [1165, 90] width 107 height 27
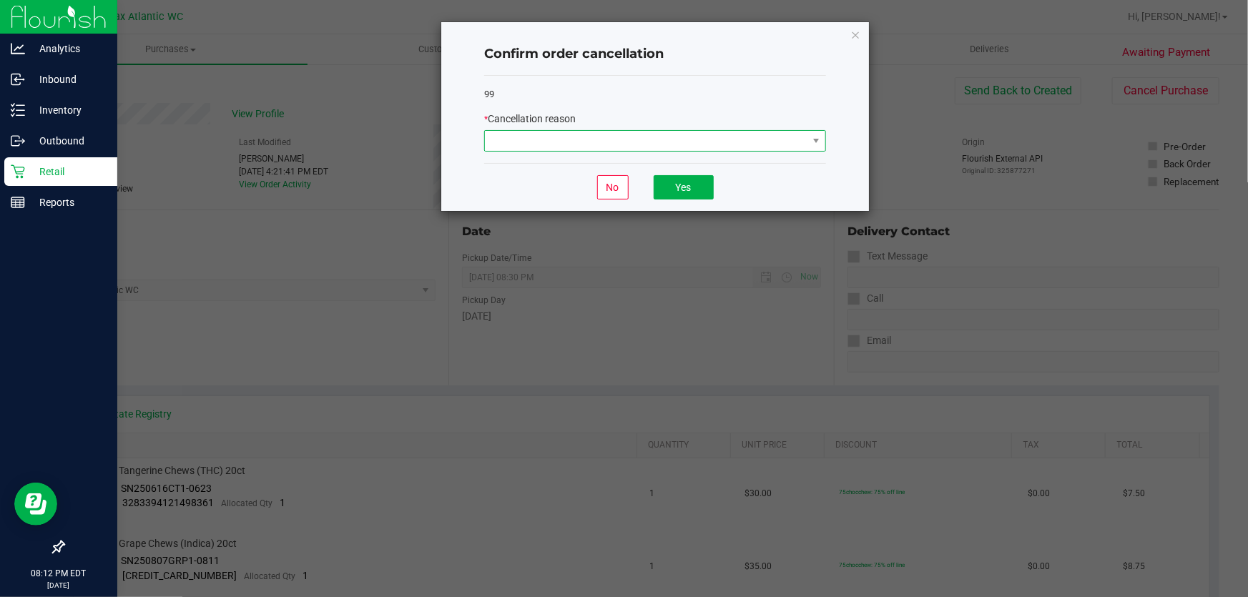
click at [699, 145] on span at bounding box center [646, 141] width 322 height 20
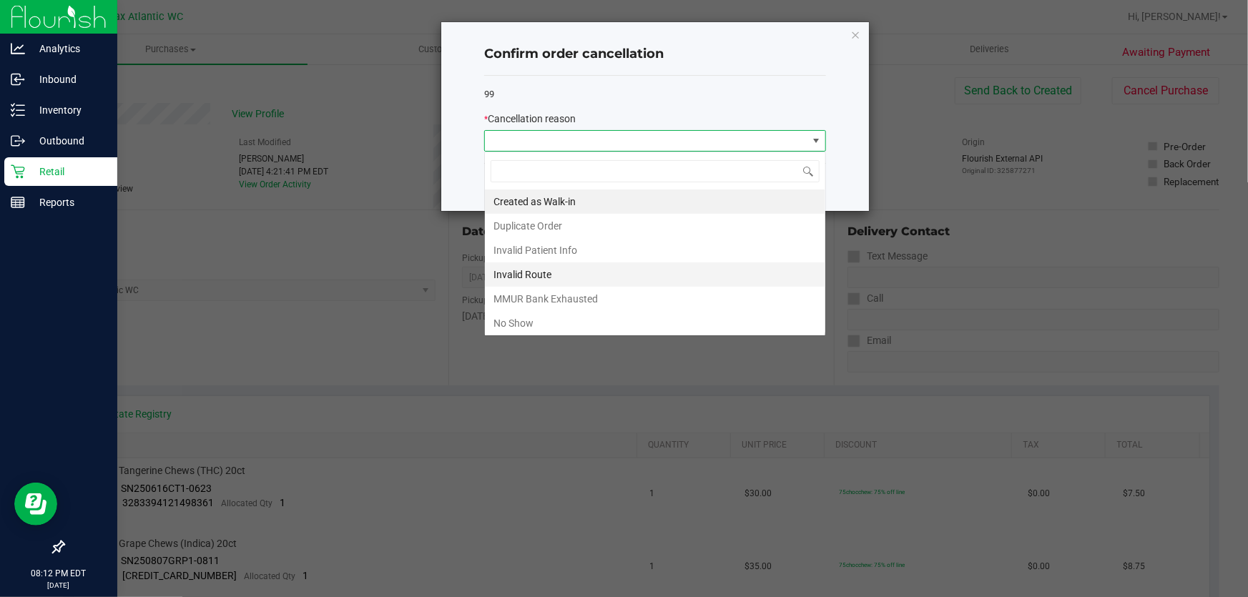
scroll to position [21, 342]
click at [557, 323] on li "No Show" at bounding box center [655, 323] width 340 height 24
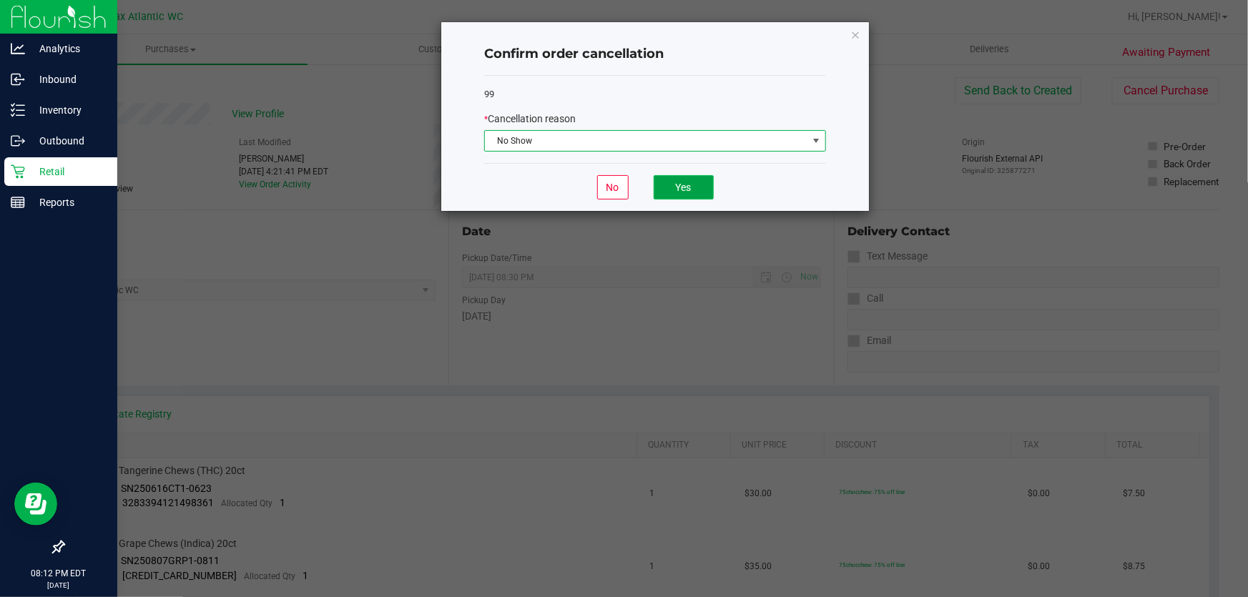
click at [674, 190] on button "Yes" at bounding box center [683, 187] width 60 height 24
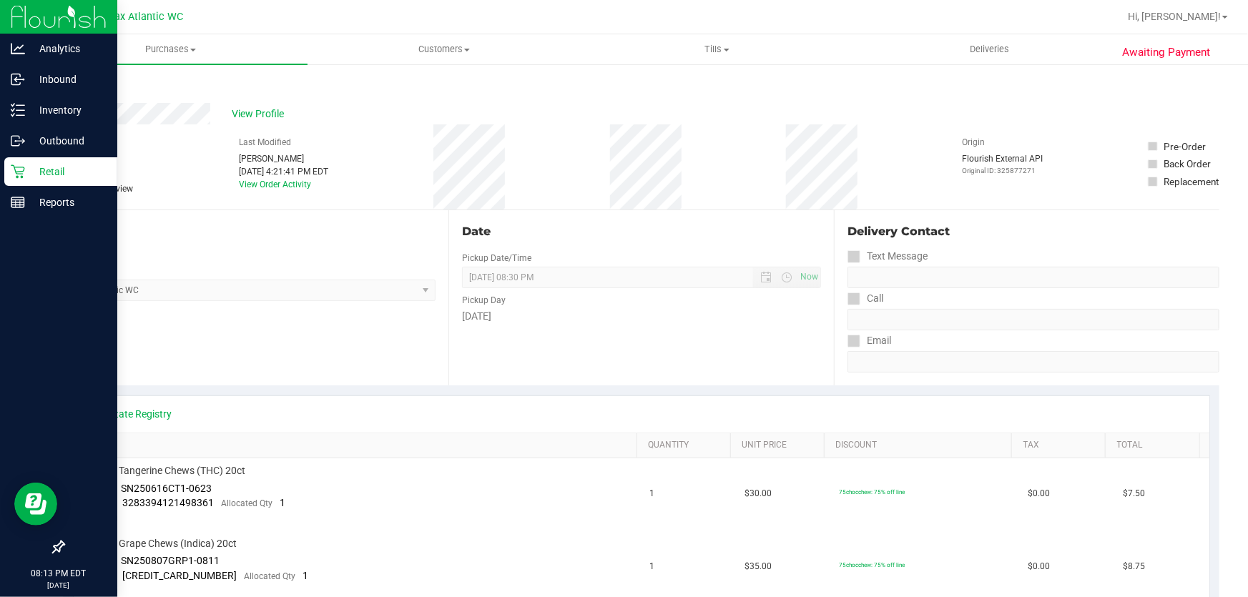
click at [52, 179] on p "Retail" at bounding box center [68, 171] width 86 height 17
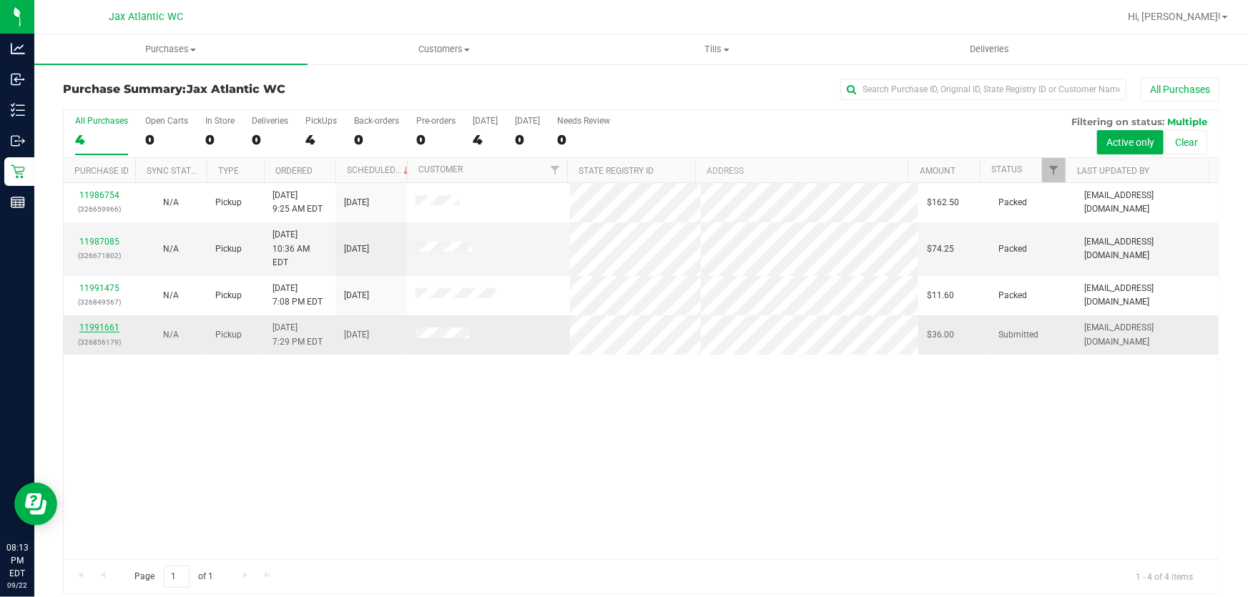
click at [104, 322] on link "11991661" at bounding box center [99, 327] width 40 height 10
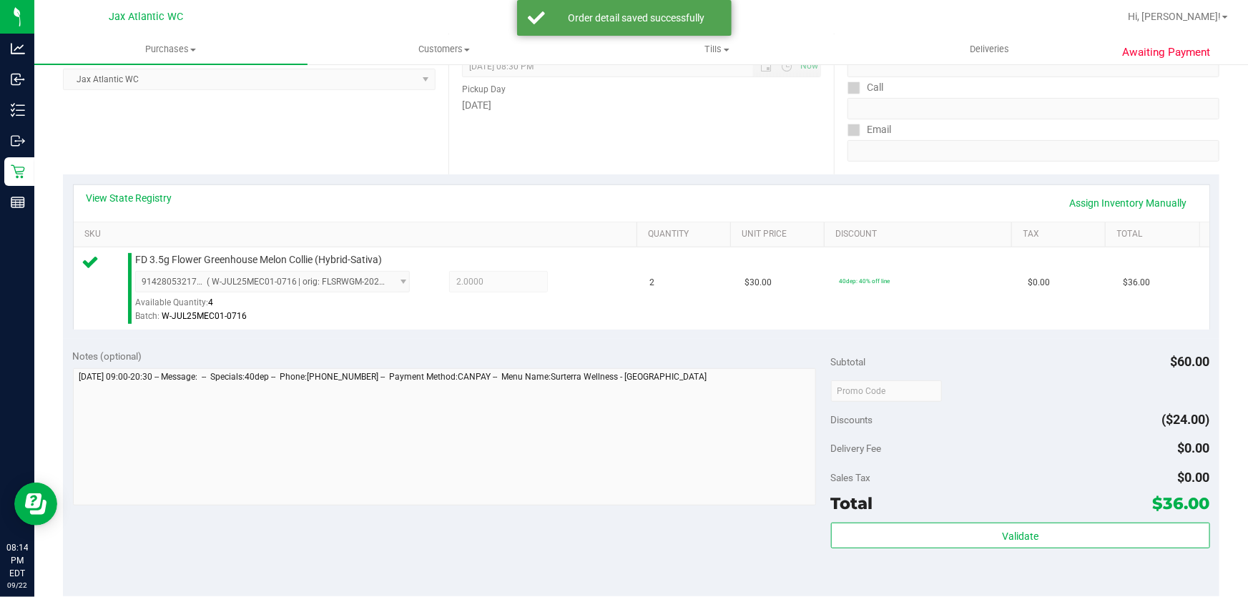
scroll to position [325, 0]
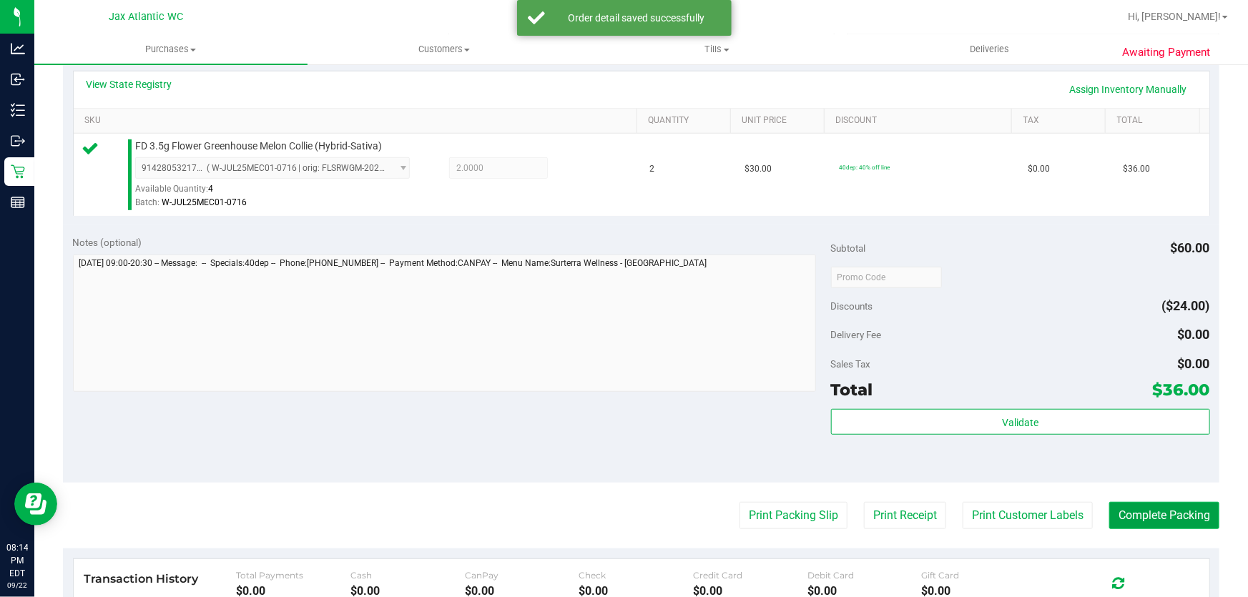
click at [1156, 515] on button "Complete Packing" at bounding box center [1164, 515] width 110 height 27
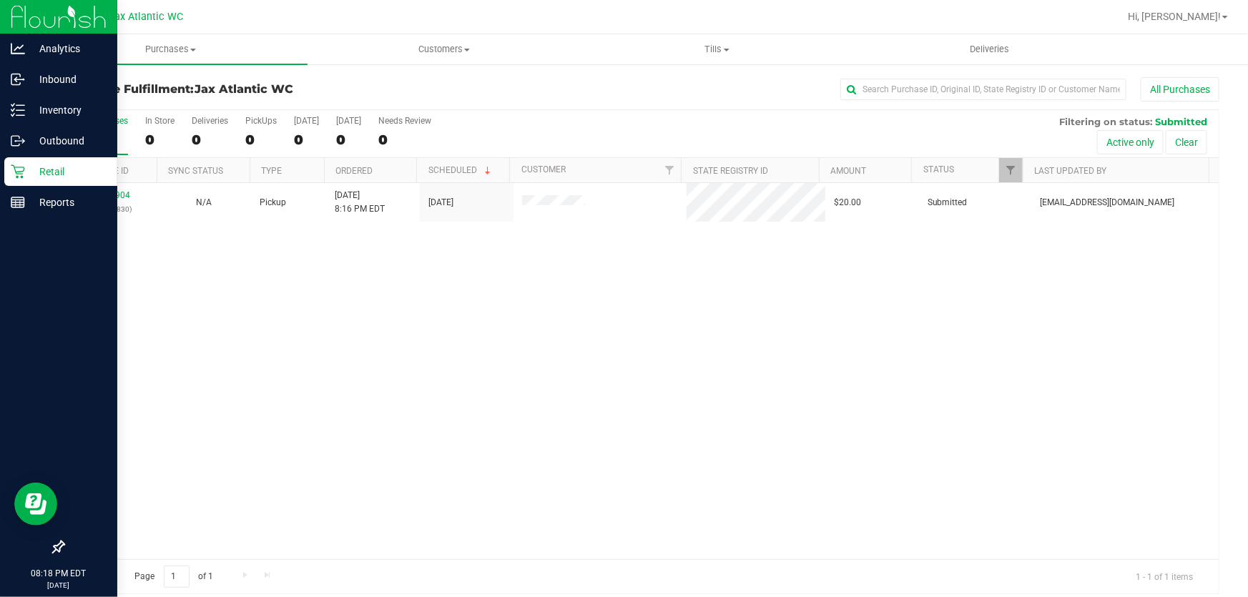
click at [56, 167] on p "Retail" at bounding box center [68, 171] width 86 height 17
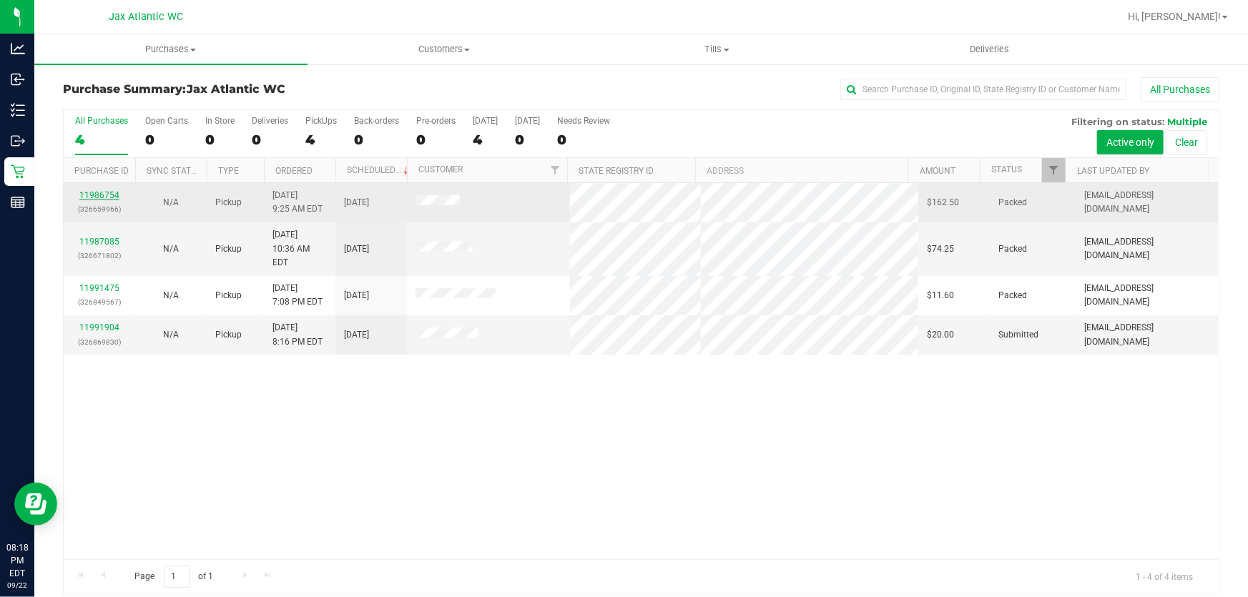
click at [102, 194] on link "11986754" at bounding box center [99, 195] width 40 height 10
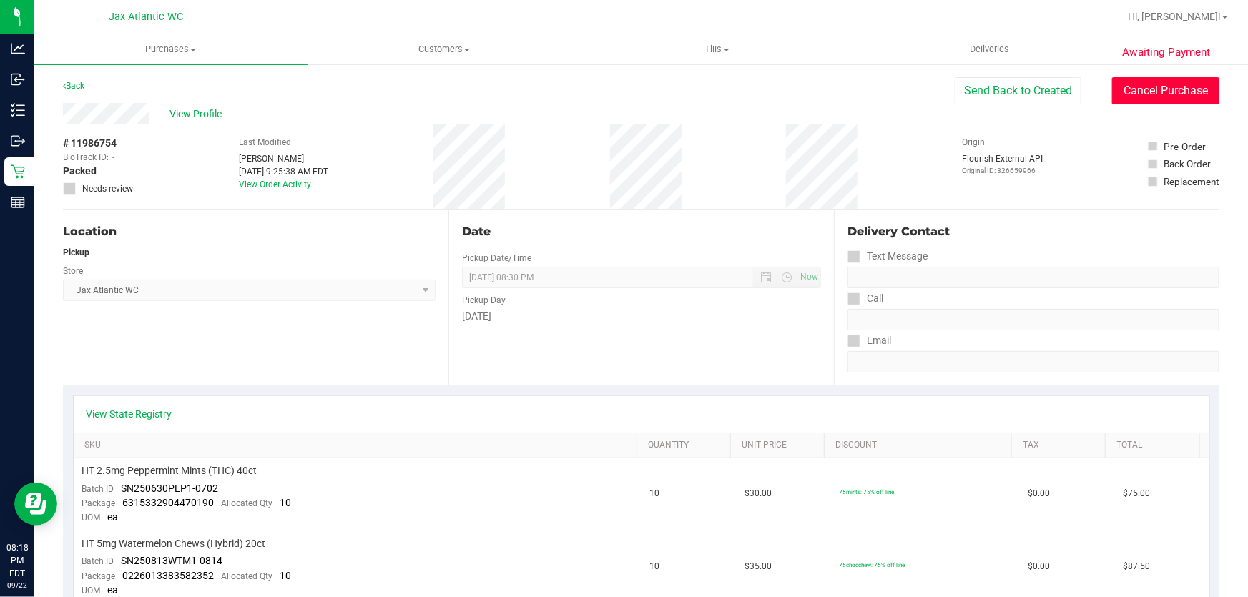
click at [1120, 91] on button "Cancel Purchase" at bounding box center [1165, 90] width 107 height 27
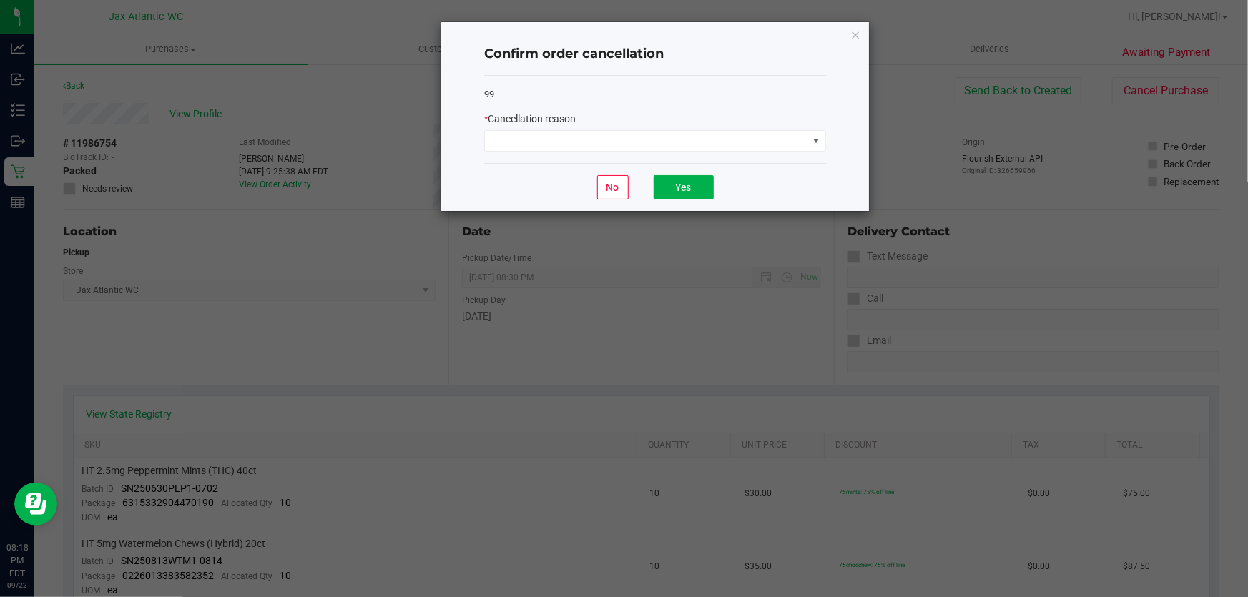
click at [686, 129] on div "* Cancellation reason" at bounding box center [655, 132] width 342 height 40
click at [679, 132] on span at bounding box center [646, 141] width 322 height 20
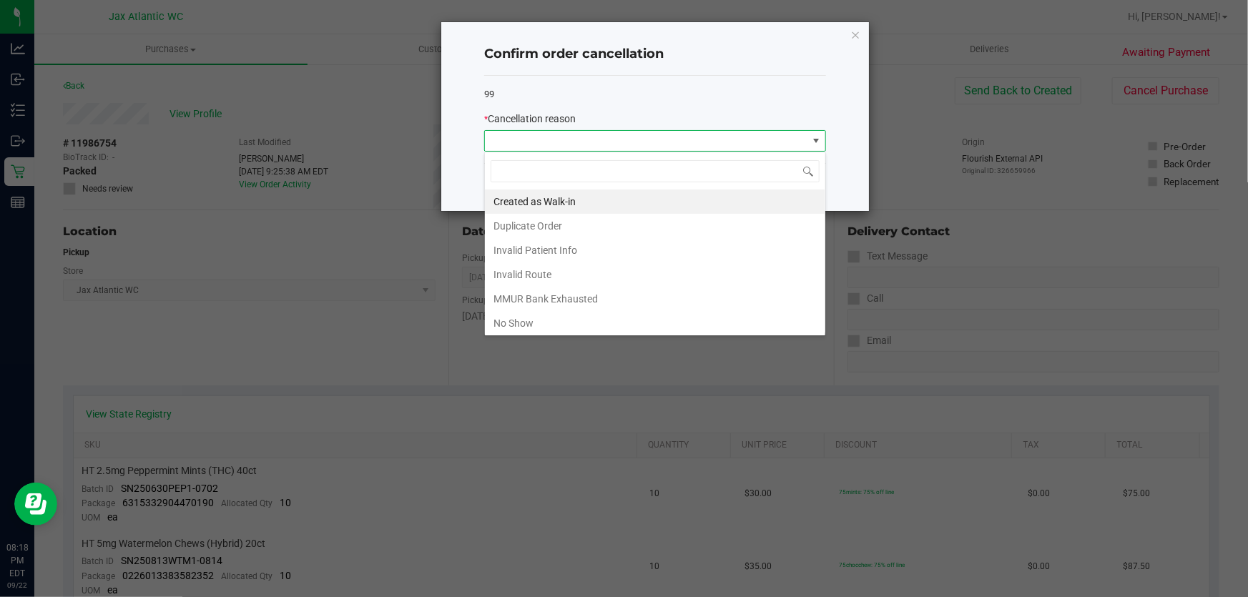
scroll to position [21, 342]
click at [542, 319] on li "No Show" at bounding box center [655, 323] width 340 height 24
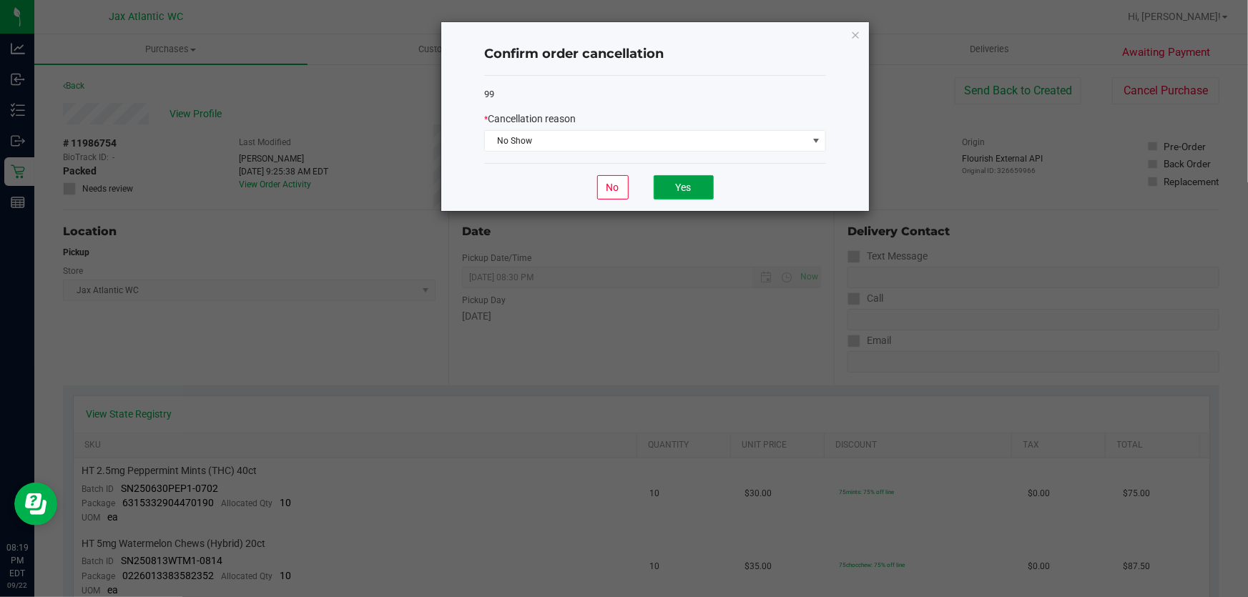
click at [687, 192] on button "Yes" at bounding box center [683, 187] width 60 height 24
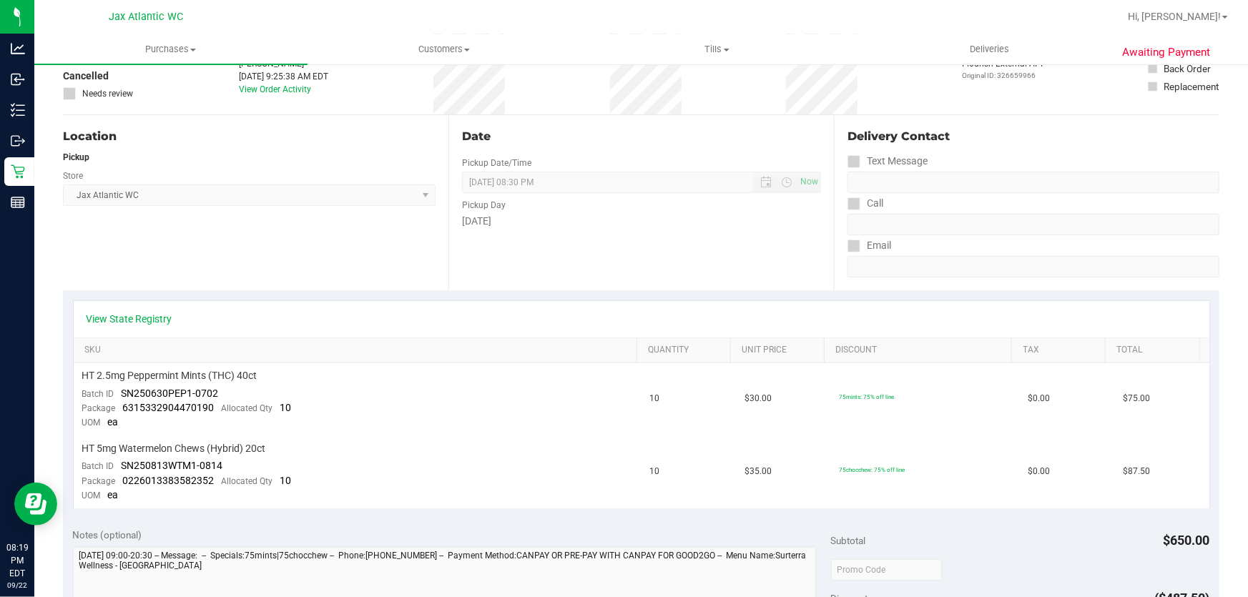
scroll to position [0, 0]
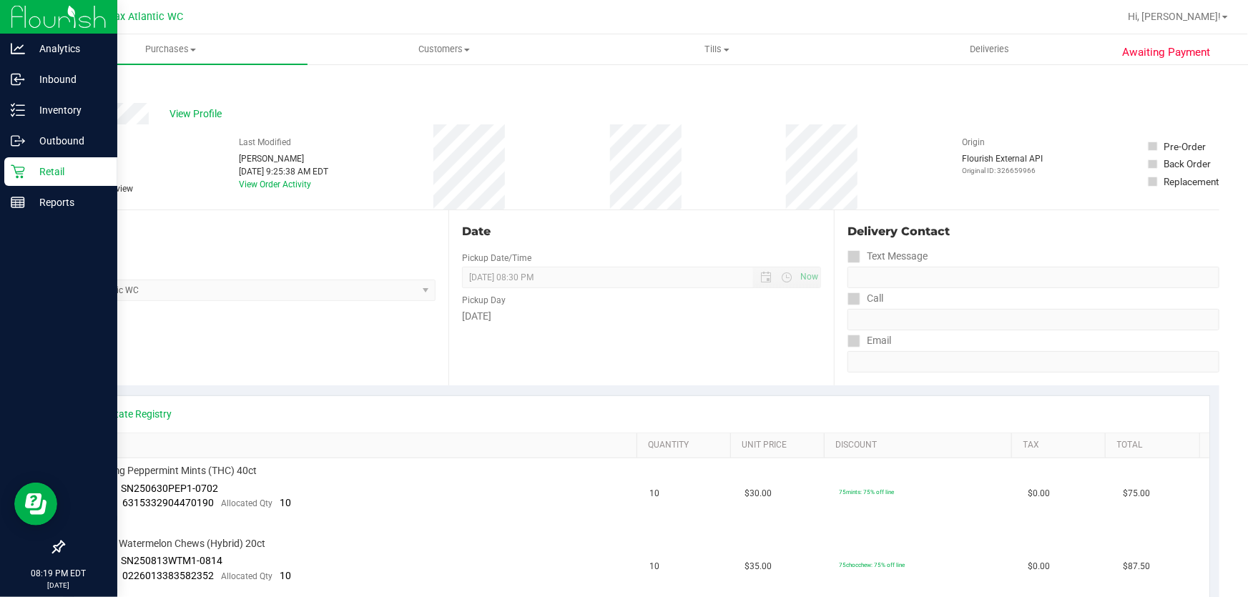
click at [42, 175] on p "Retail" at bounding box center [68, 171] width 86 height 17
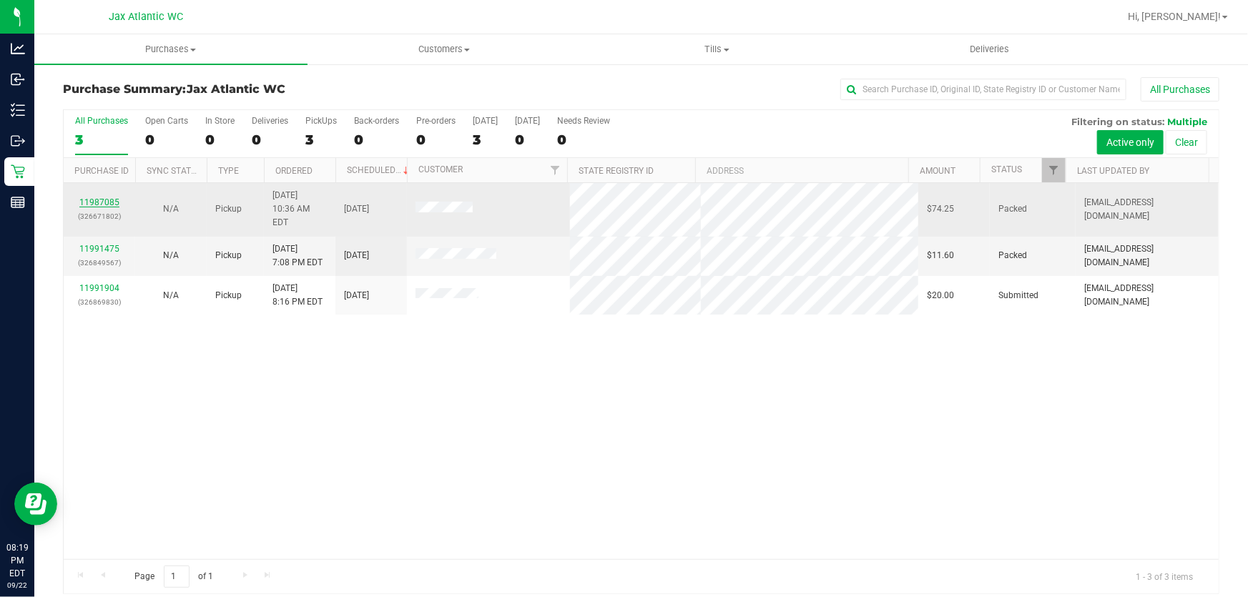
click at [106, 197] on link "11987085" at bounding box center [99, 202] width 40 height 10
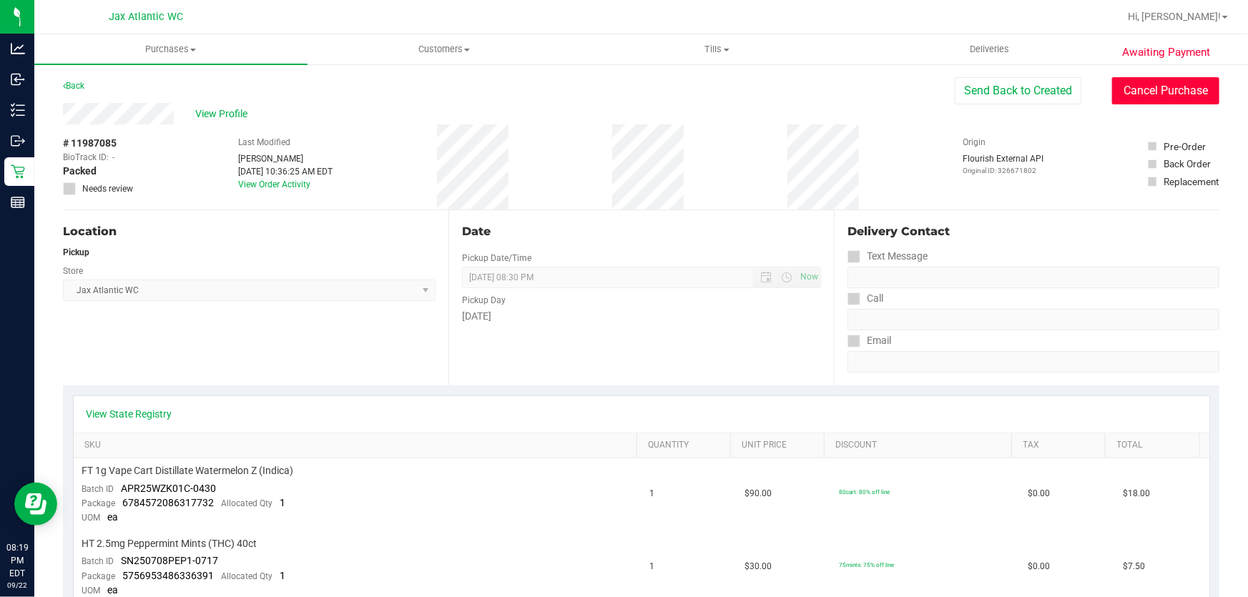
click at [1158, 78] on button "Cancel Purchase" at bounding box center [1165, 90] width 107 height 27
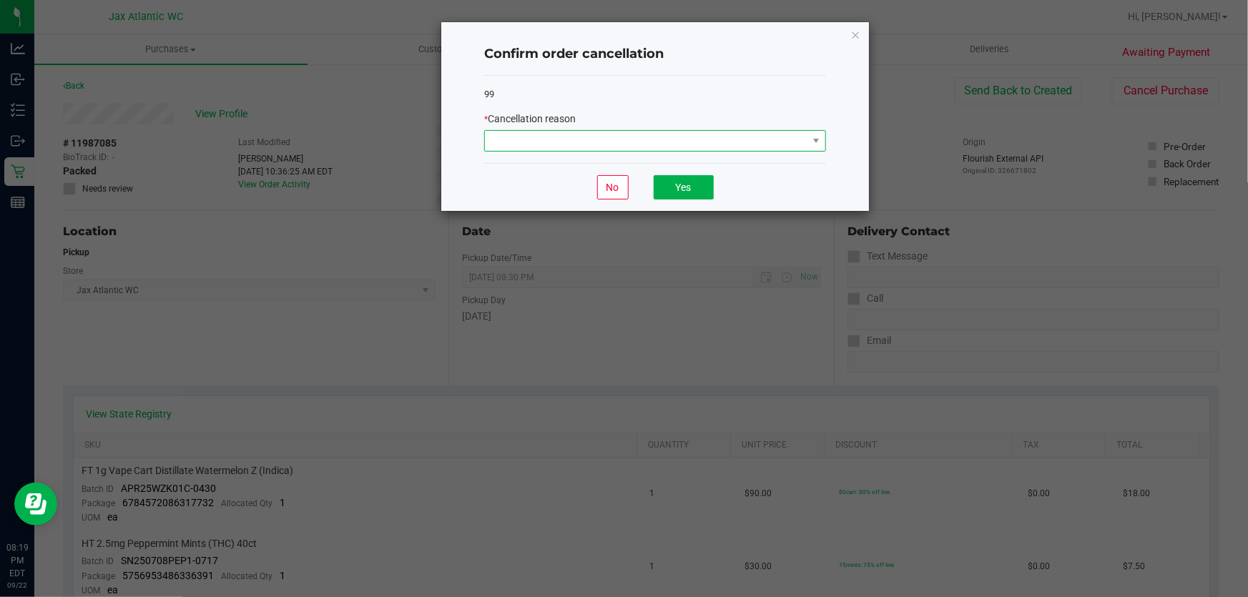
click at [646, 136] on span at bounding box center [646, 141] width 322 height 20
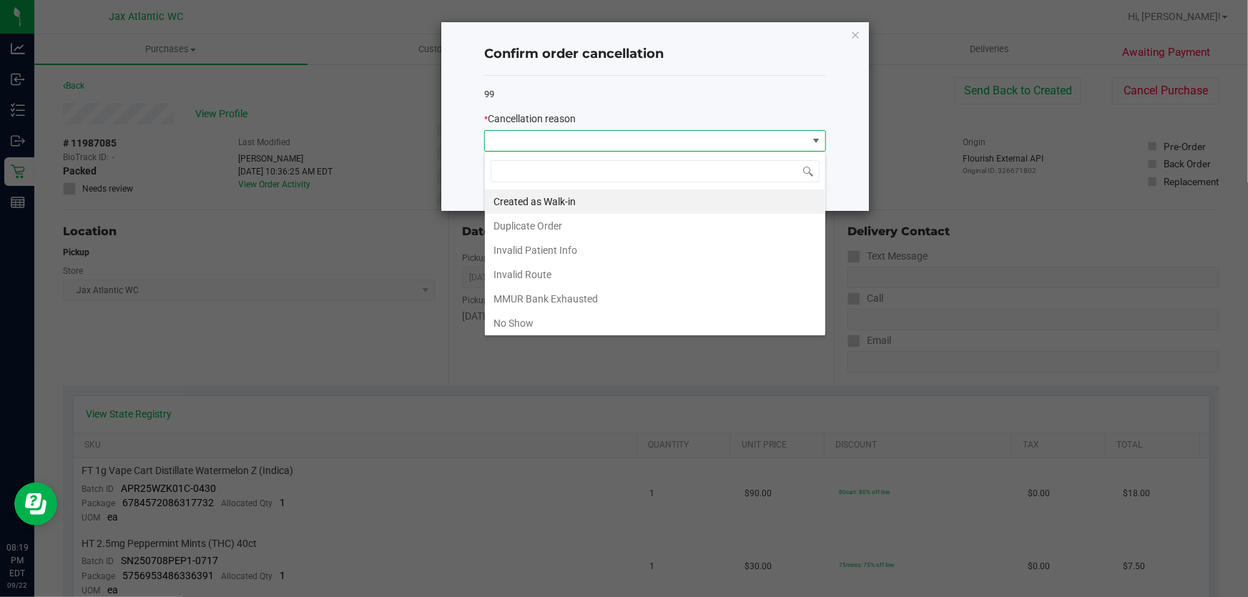
scroll to position [21, 342]
click at [571, 319] on li "No Show" at bounding box center [655, 323] width 340 height 24
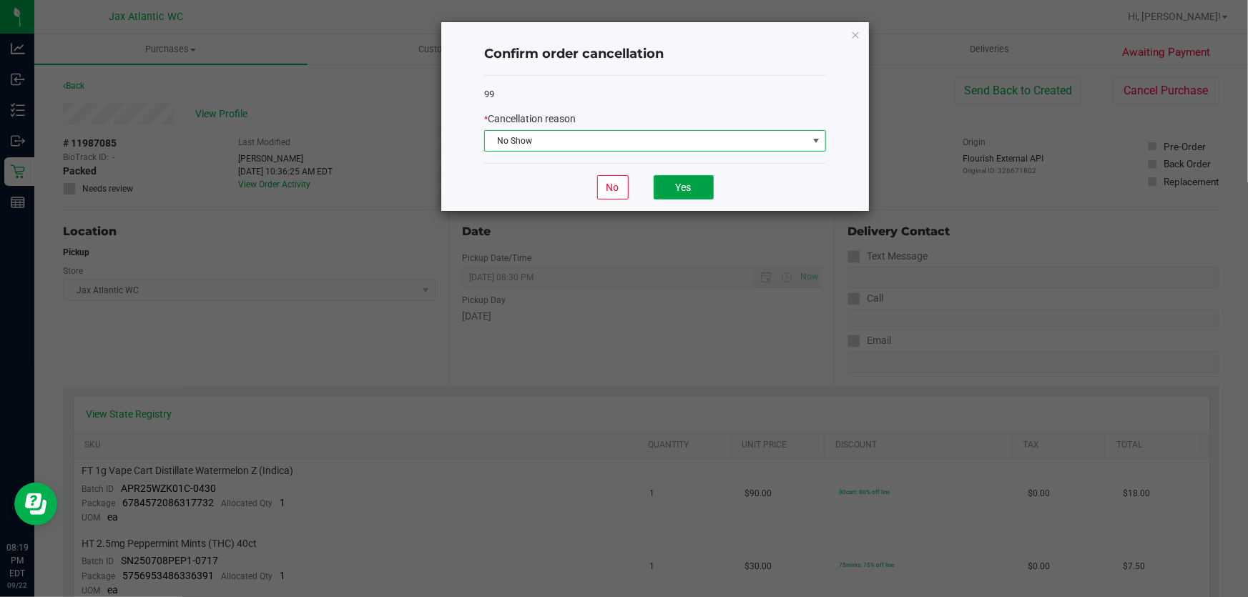
click at [677, 189] on button "Yes" at bounding box center [683, 187] width 60 height 24
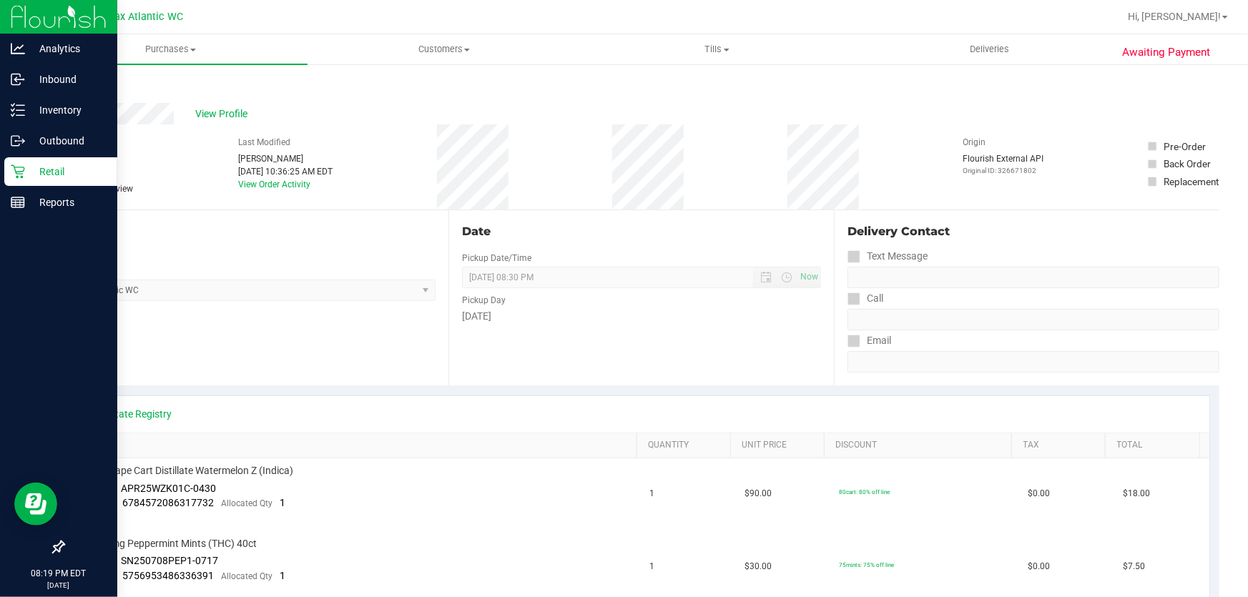
click at [25, 174] on div "Retail" at bounding box center [60, 171] width 113 height 29
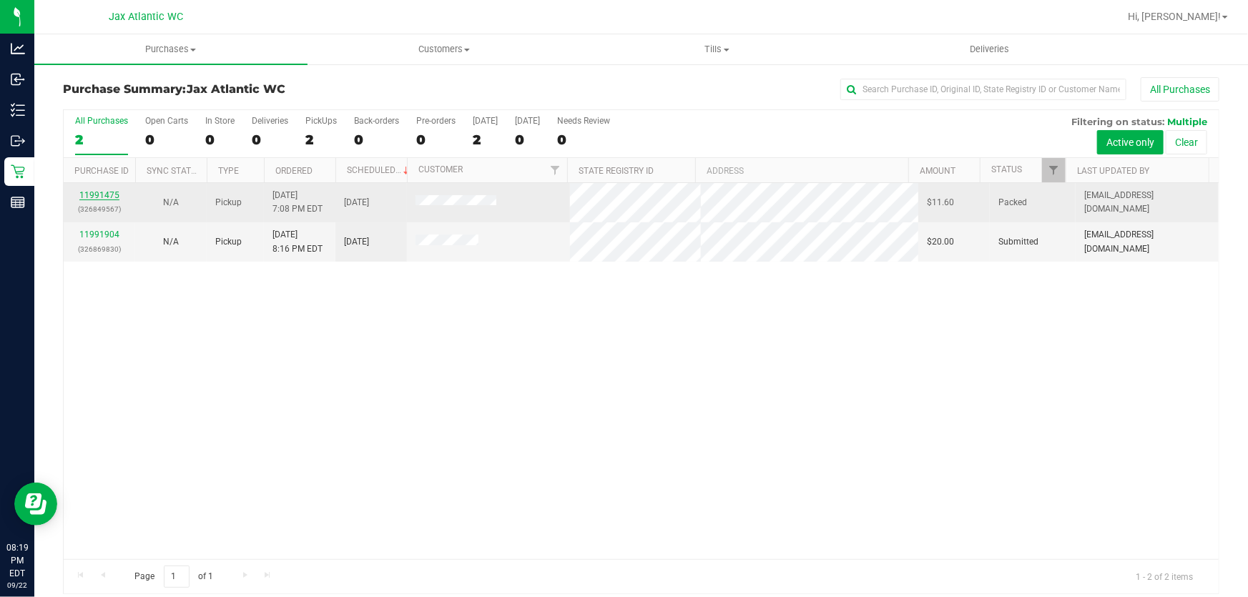
click at [105, 196] on link "11991475" at bounding box center [99, 195] width 40 height 10
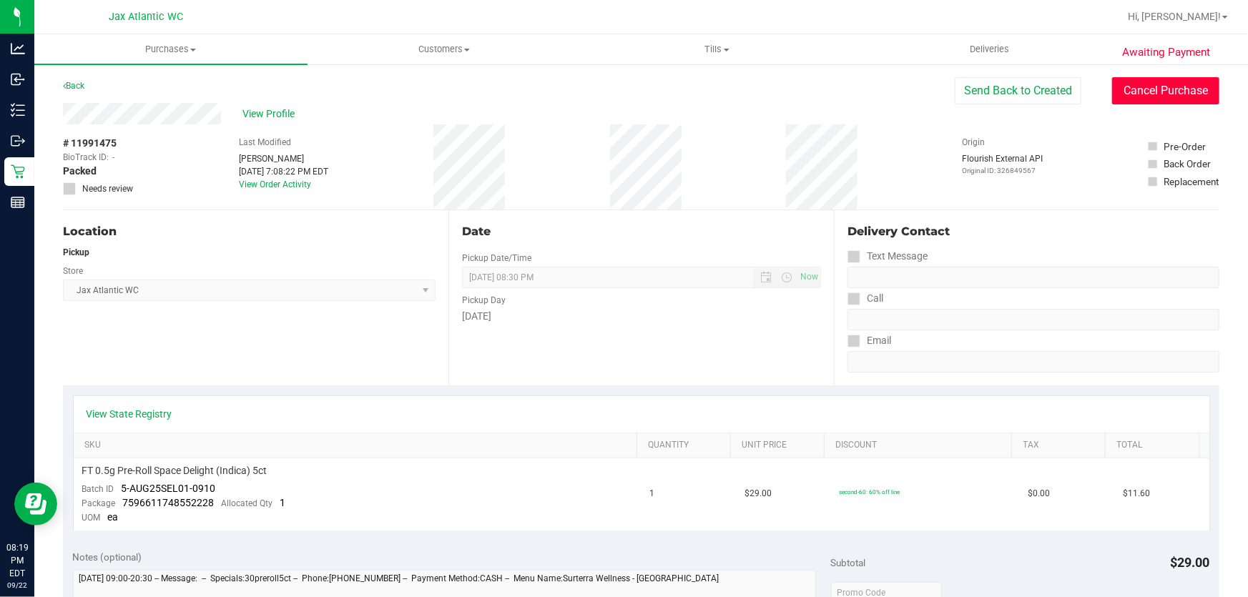
click at [1118, 91] on button "Cancel Purchase" at bounding box center [1165, 90] width 107 height 27
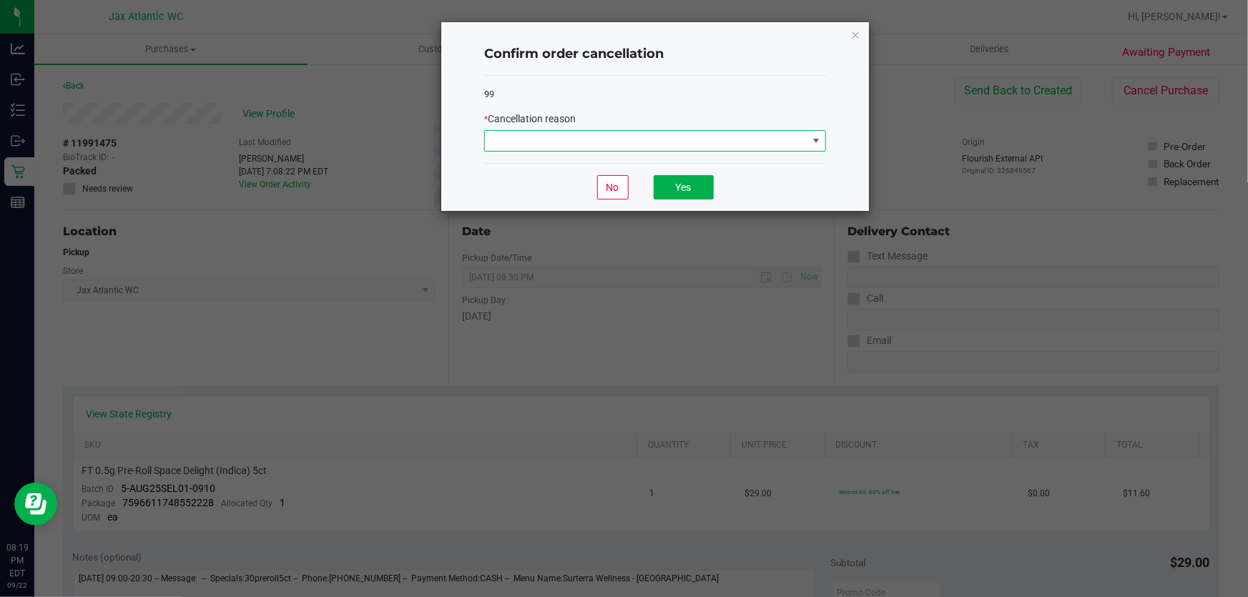
click at [630, 135] on span at bounding box center [646, 141] width 322 height 20
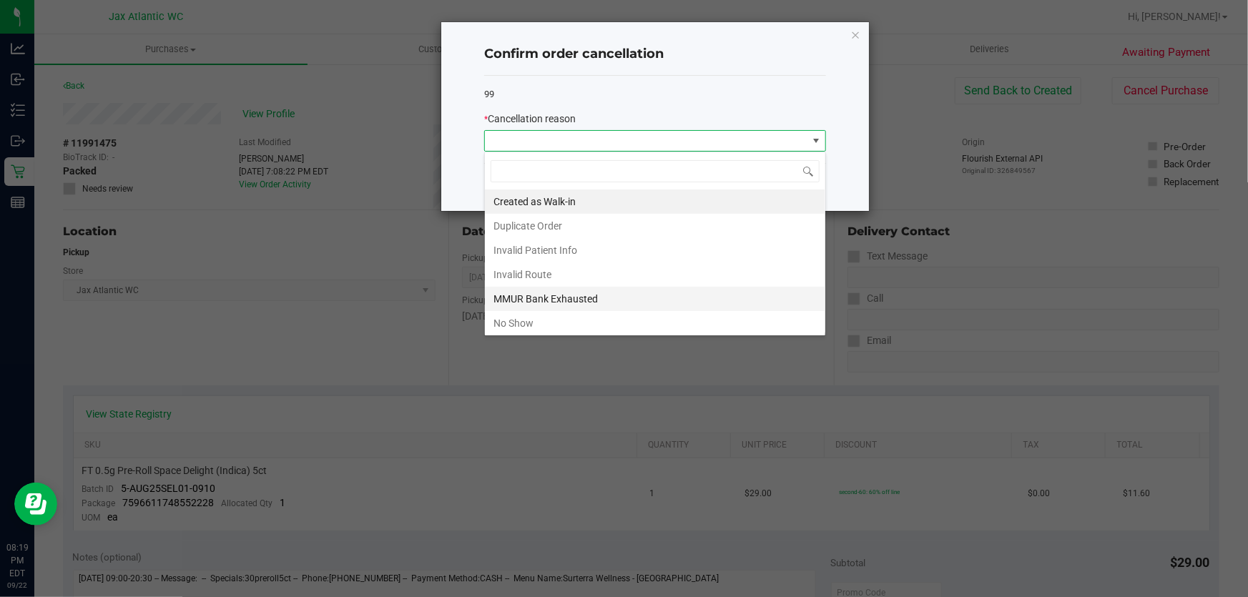
scroll to position [21, 342]
drag, startPoint x: 528, startPoint y: 320, endPoint x: 579, endPoint y: 277, distance: 66.9
click at [528, 321] on li "No Show" at bounding box center [655, 323] width 340 height 24
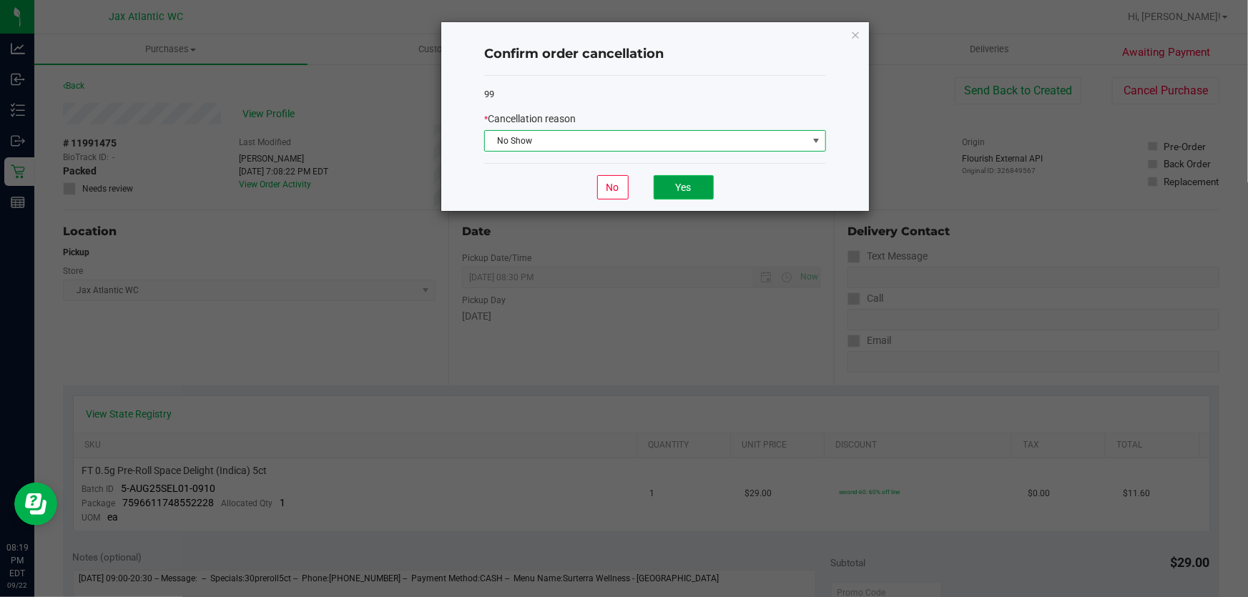
click at [683, 192] on button "Yes" at bounding box center [683, 187] width 60 height 24
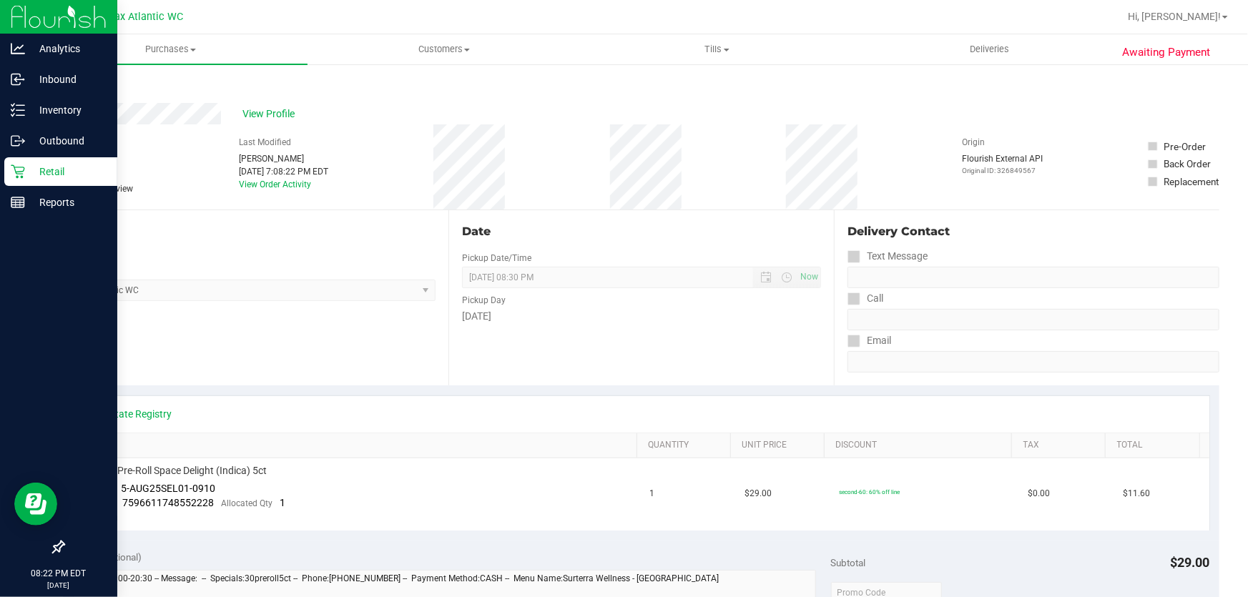
click at [28, 169] on p "Retail" at bounding box center [68, 171] width 86 height 17
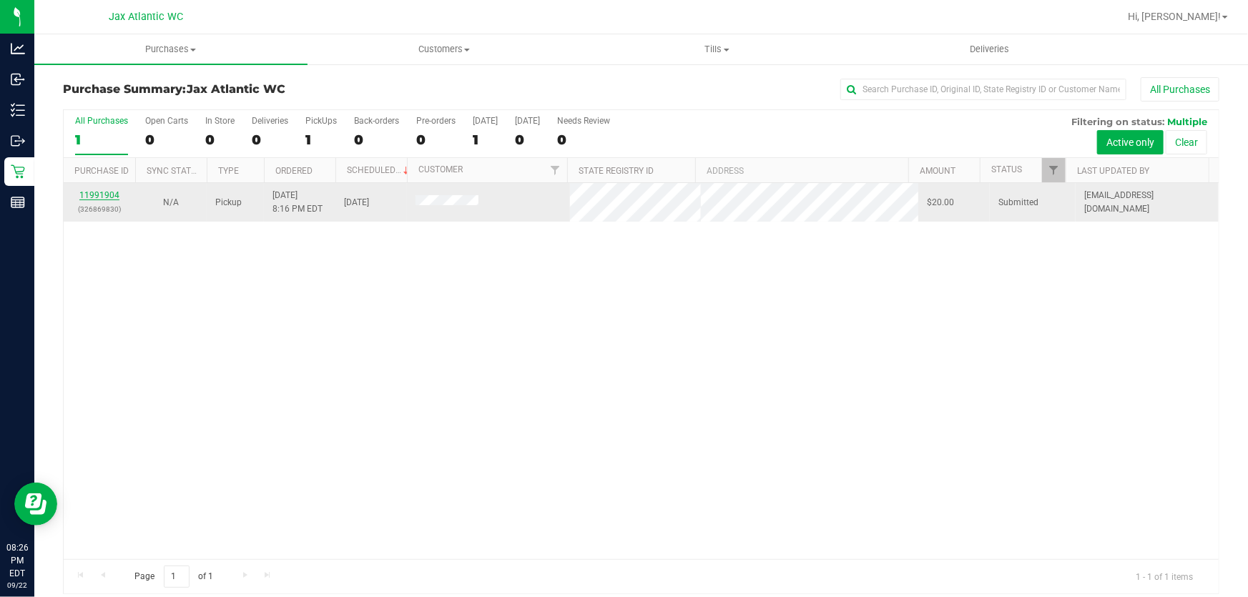
click at [93, 196] on link "11991904" at bounding box center [99, 195] width 40 height 10
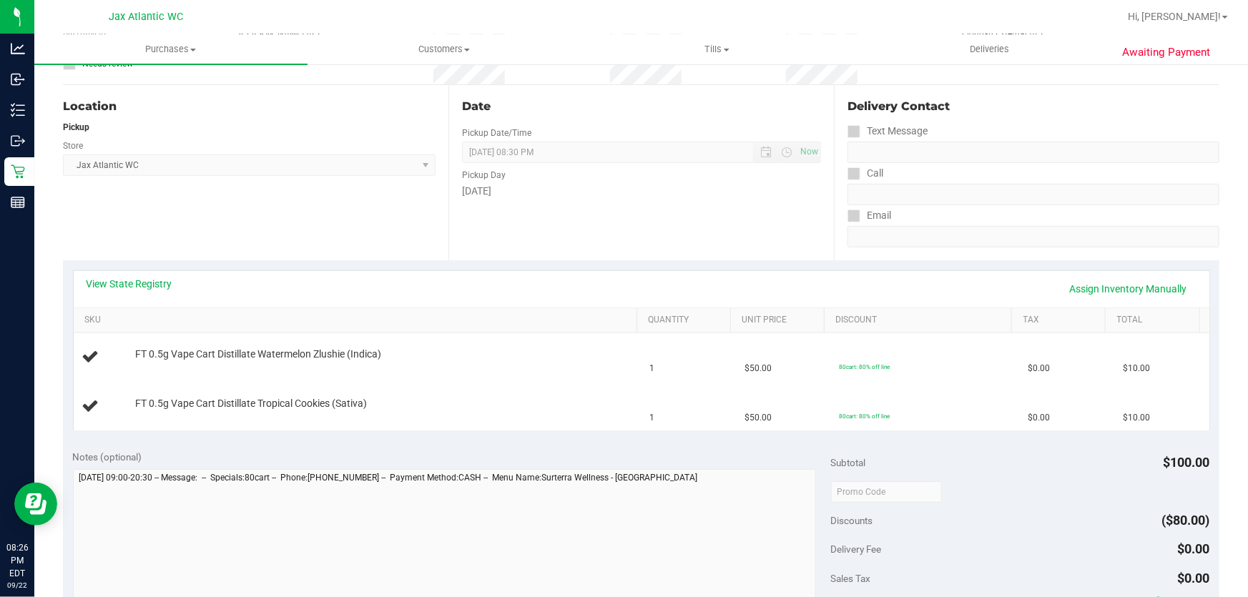
scroll to position [129, 0]
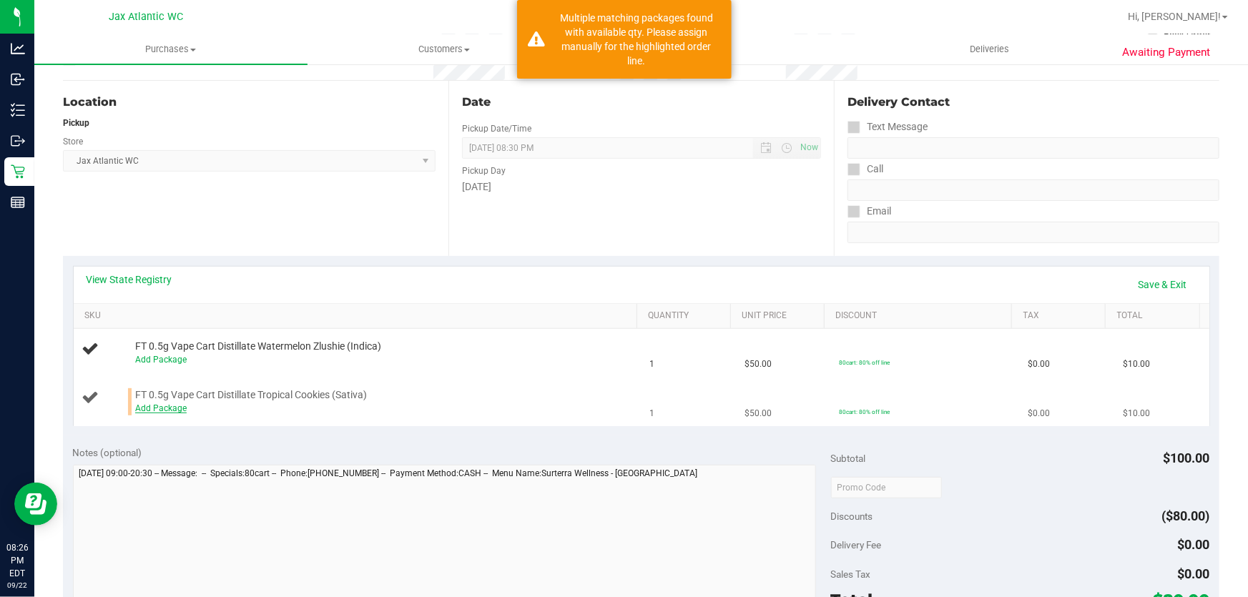
click at [145, 404] on link "Add Package" at bounding box center [160, 408] width 51 height 10
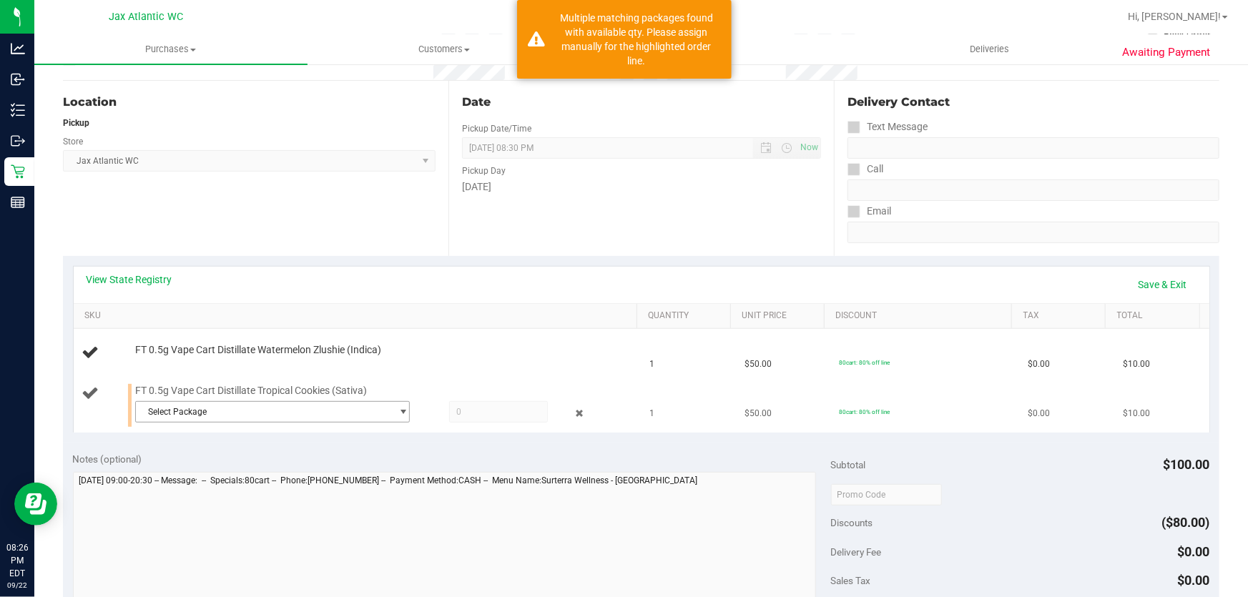
click at [354, 411] on span "Select Package" at bounding box center [263, 412] width 255 height 20
click at [303, 465] on span "( JUN25TRK01B-0703 | orig: FLSRWGM-20250711-269 )" at bounding box center [332, 470] width 215 height 10
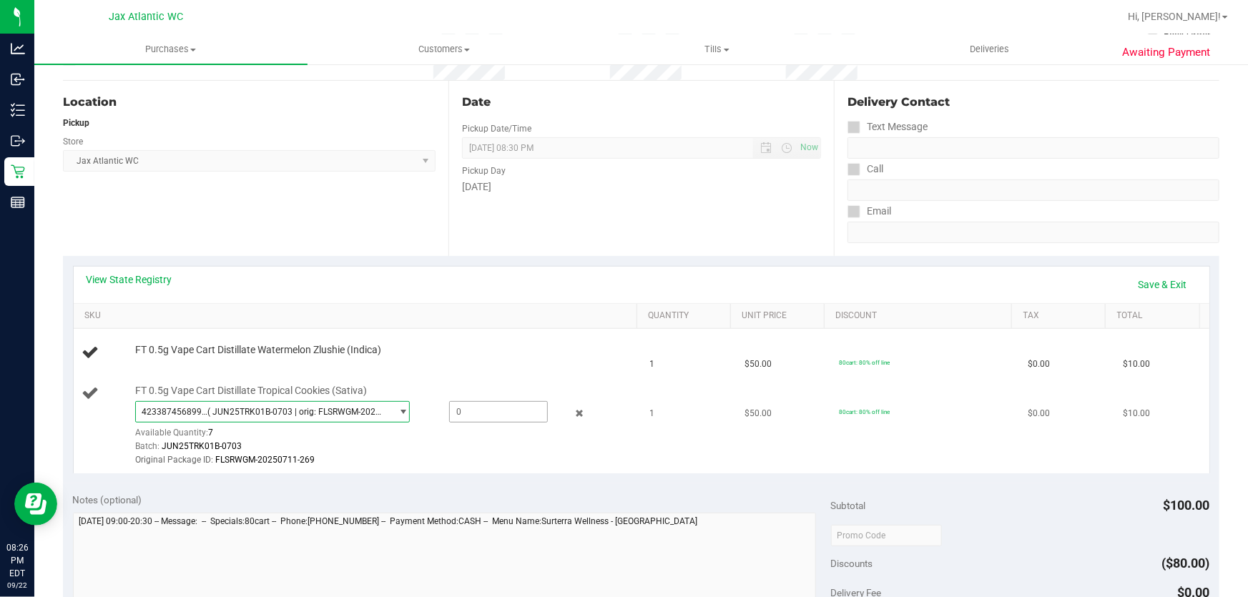
click at [472, 415] on span at bounding box center [498, 411] width 99 height 21
type input "1"
type input "1.0000"
click at [372, 448] on div "Batch: JUN25TRK01B-0703" at bounding box center [382, 447] width 495 height 14
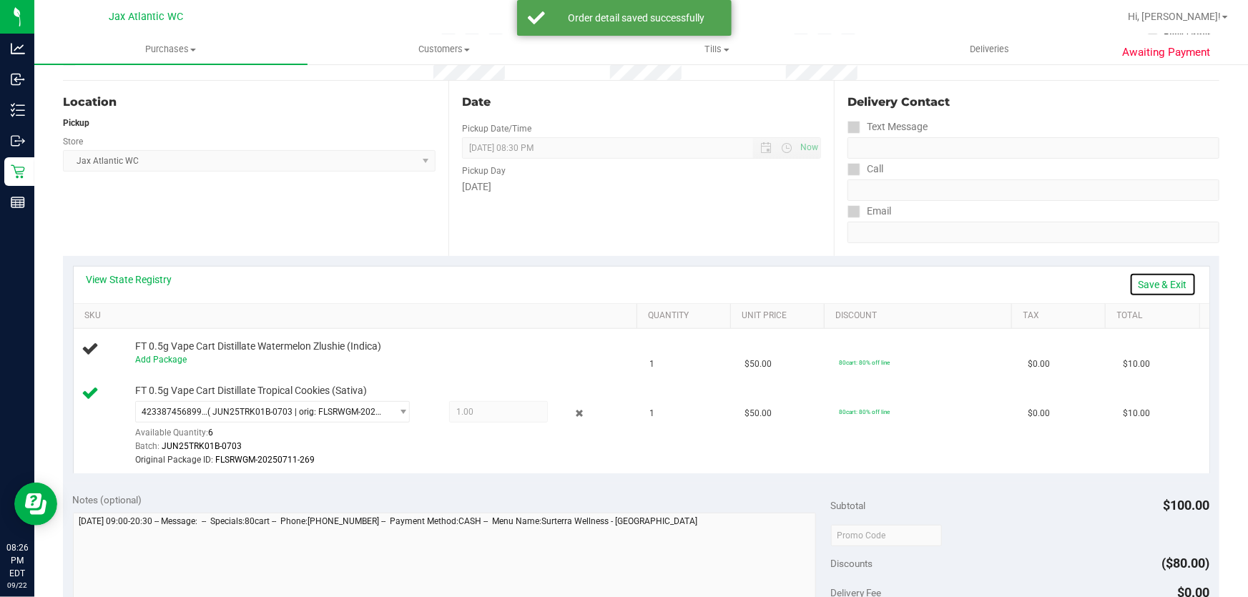
click at [1154, 279] on link "Save & Exit" at bounding box center [1162, 284] width 67 height 24
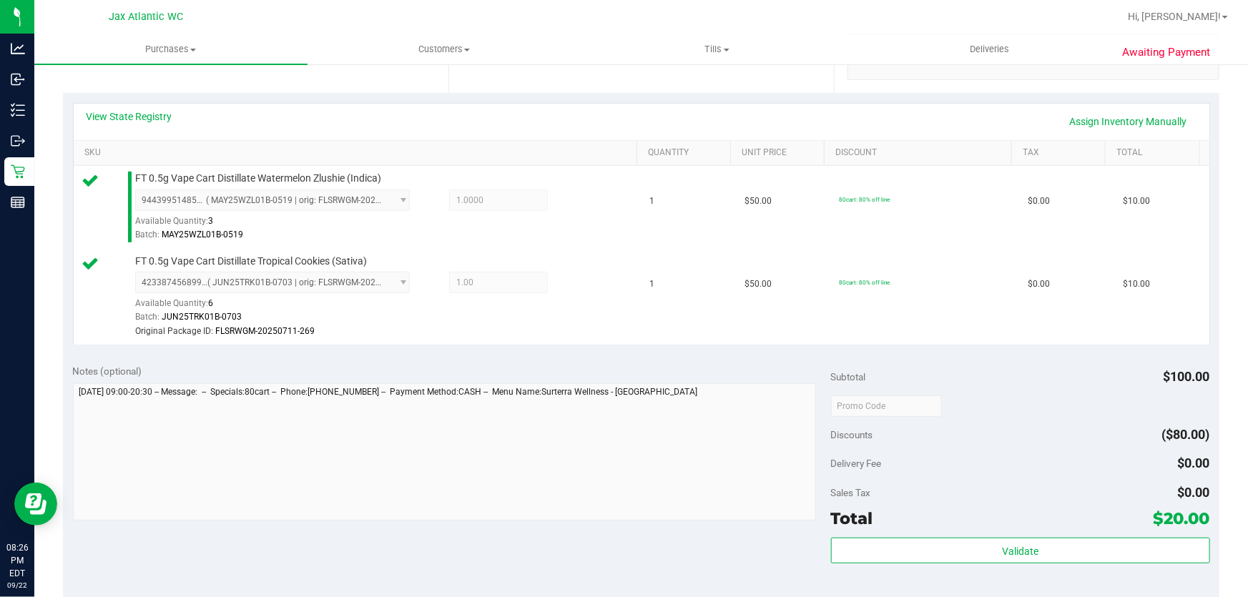
scroll to position [520, 0]
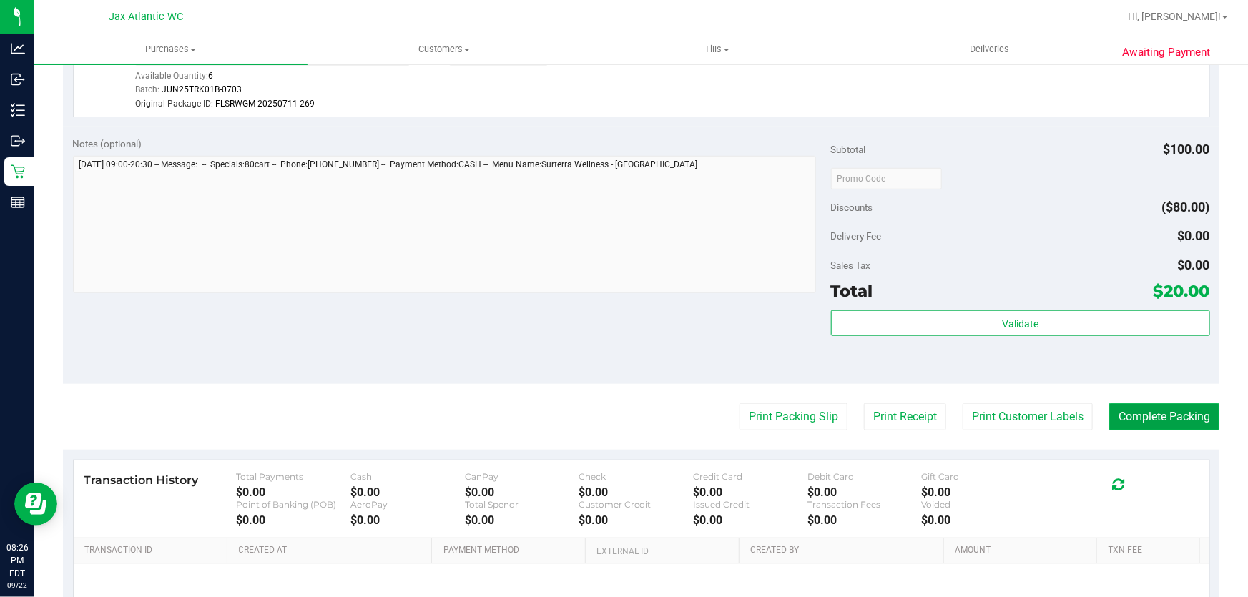
click at [1149, 420] on button "Complete Packing" at bounding box center [1164, 416] width 110 height 27
